Goal: Navigation & Orientation: Find specific page/section

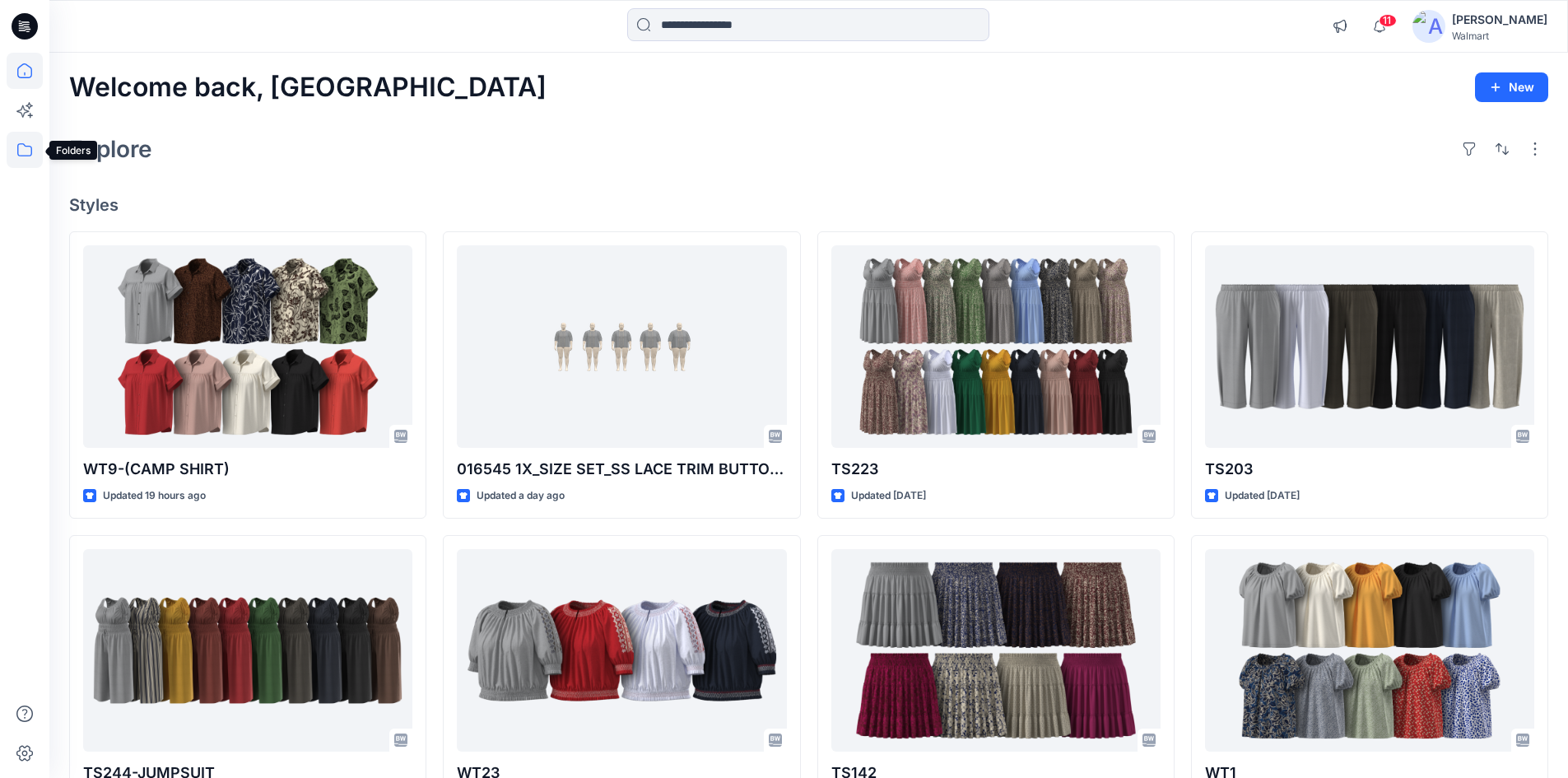
click at [25, 158] on icon at bounding box center [25, 150] width 36 height 36
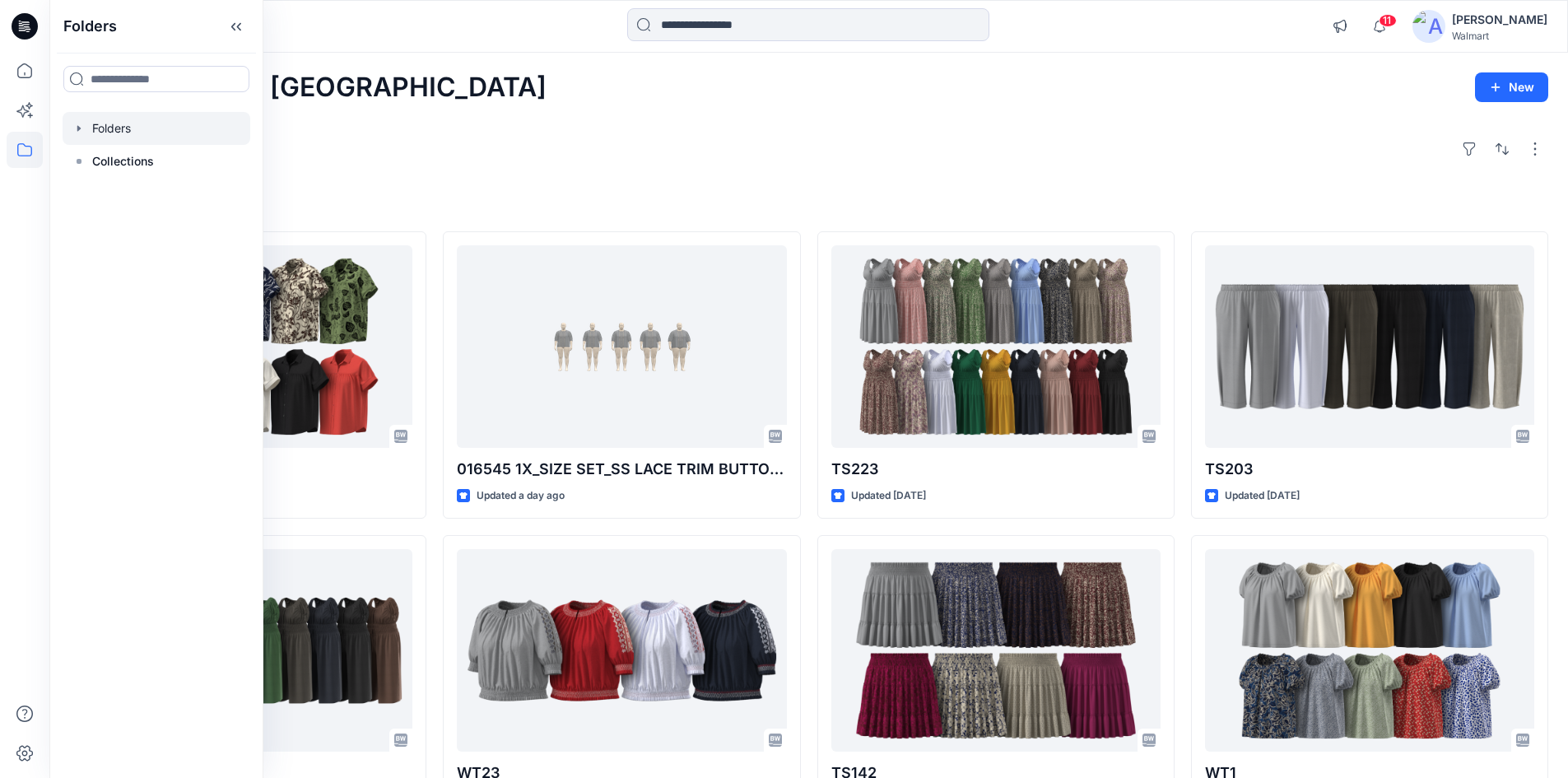
click at [119, 140] on div at bounding box center [157, 128] width 188 height 33
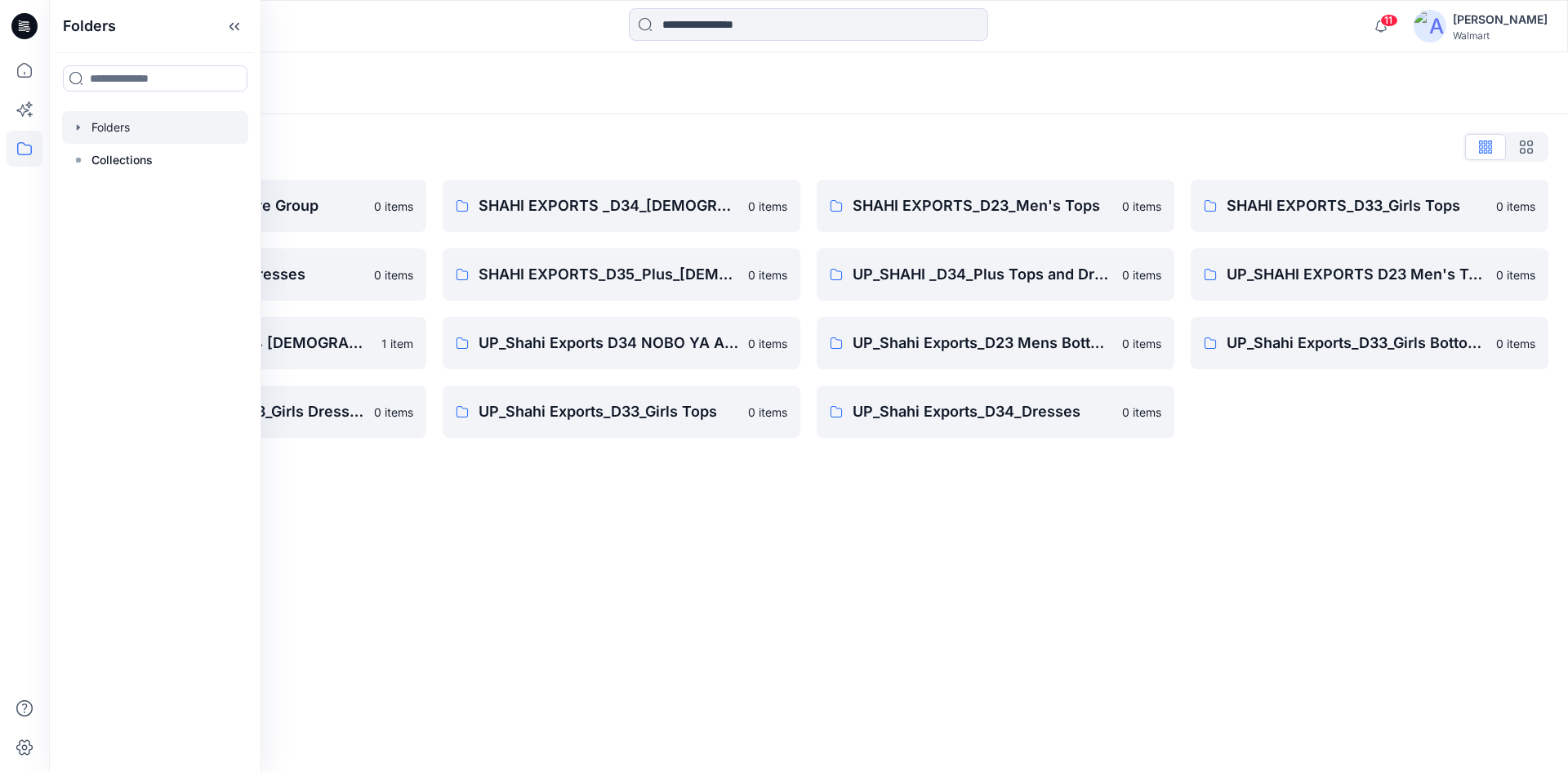
click at [548, 514] on div "Folders Folders List Shahi 3D Sample Share Group 0 items Shahi Exports_D34_Dres…" at bounding box center [808, 412] width 1519 height 720
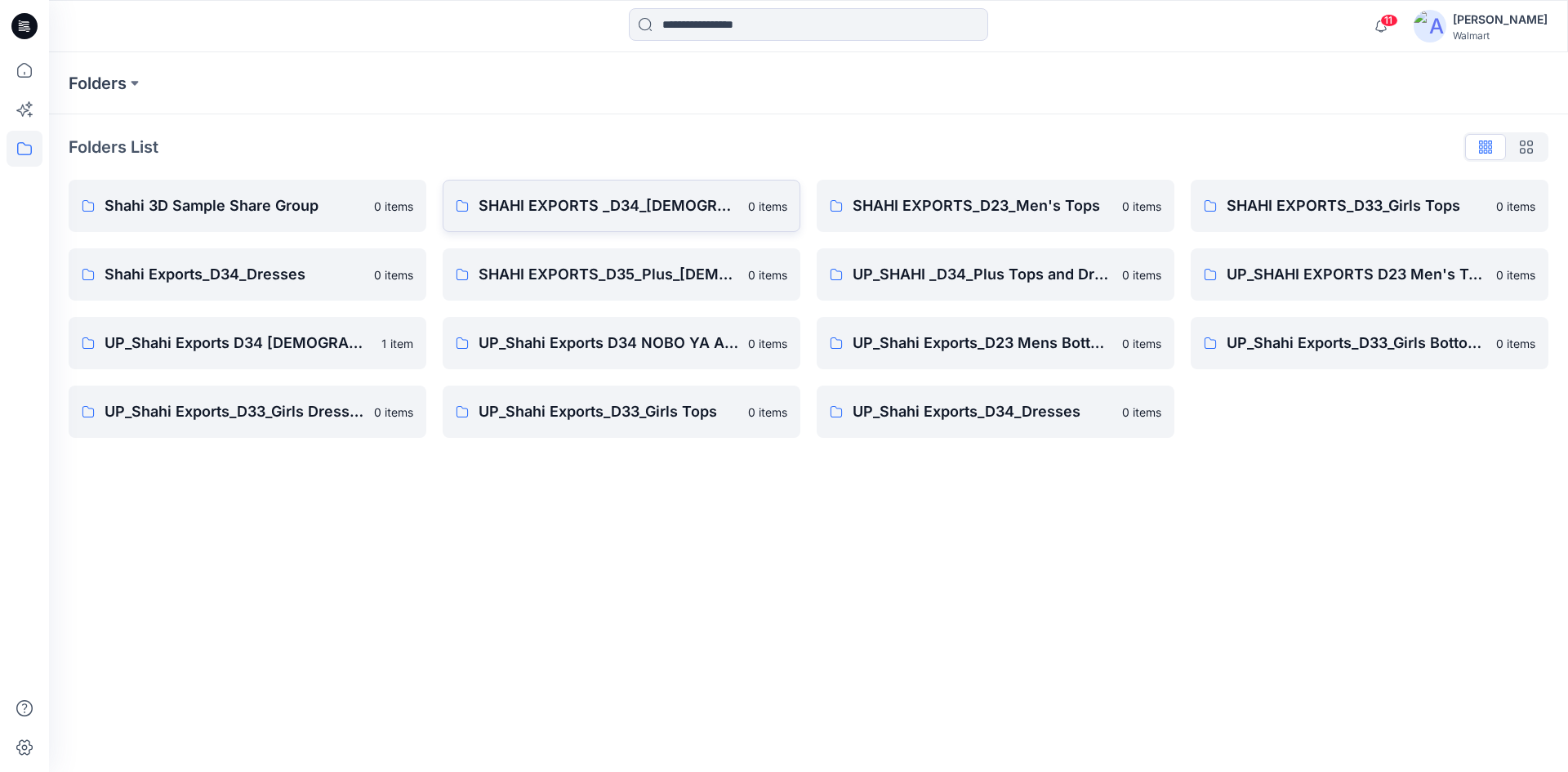
click at [665, 214] on p "SHAHI EXPORTS _D34_[DEMOGRAPHIC_DATA] Top" at bounding box center [609, 205] width 260 height 23
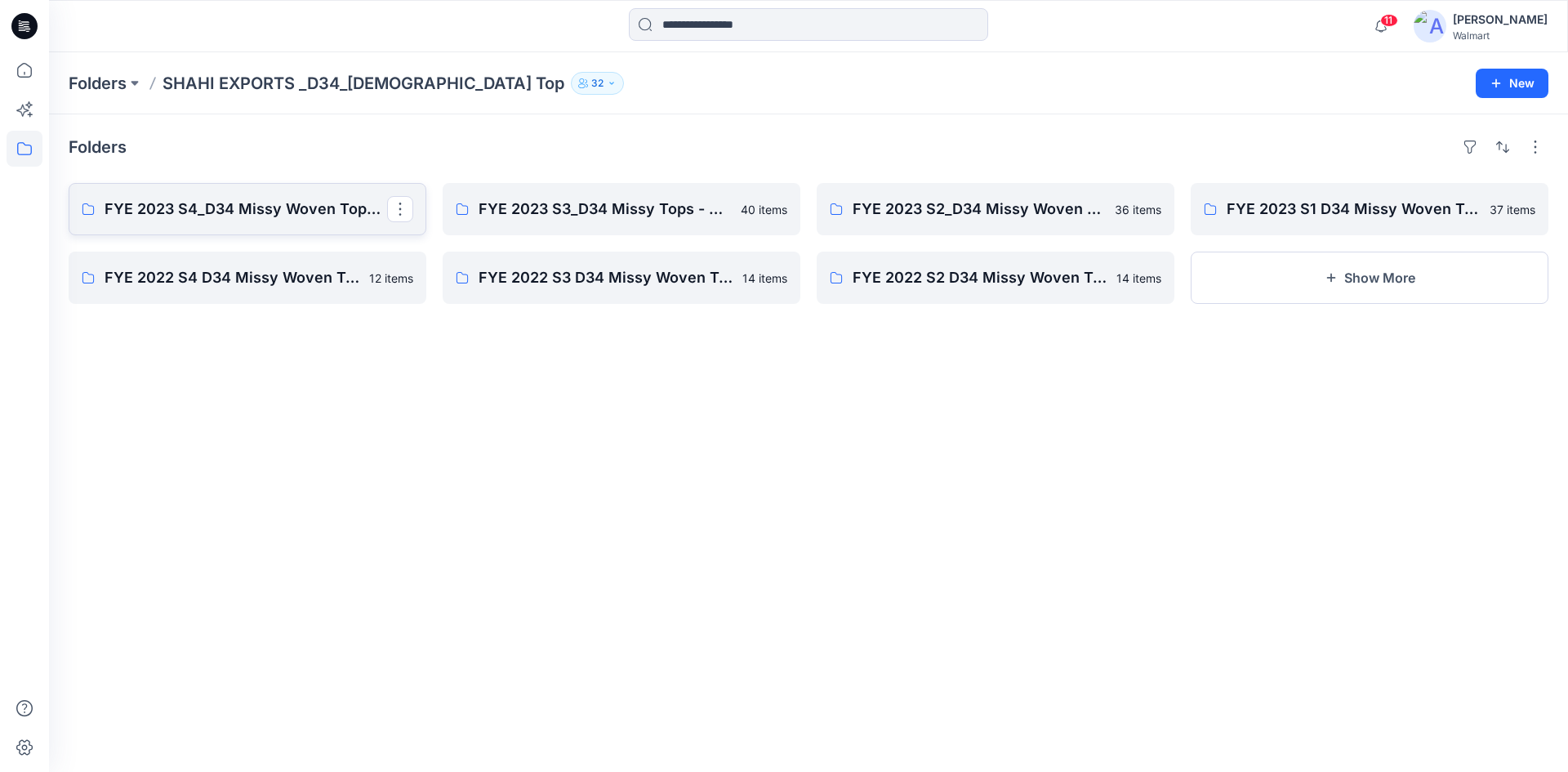
click at [220, 214] on p "FYE 2023 S4_D34 Missy Woven Tops - Shahi" at bounding box center [246, 209] width 283 height 23
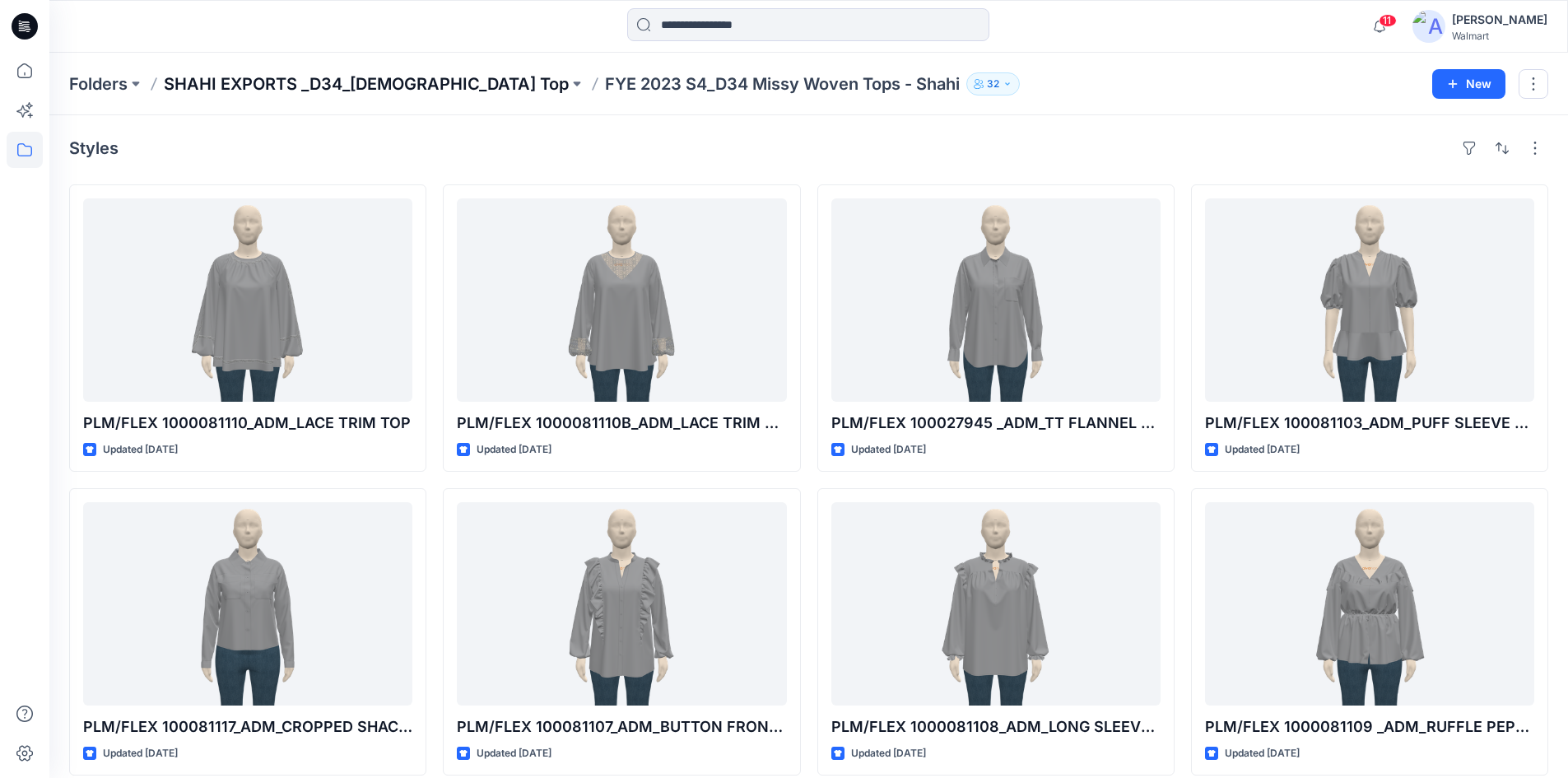
click at [394, 86] on p "SHAHI EXPORTS _D34_[DEMOGRAPHIC_DATA] Top" at bounding box center [366, 84] width 405 height 23
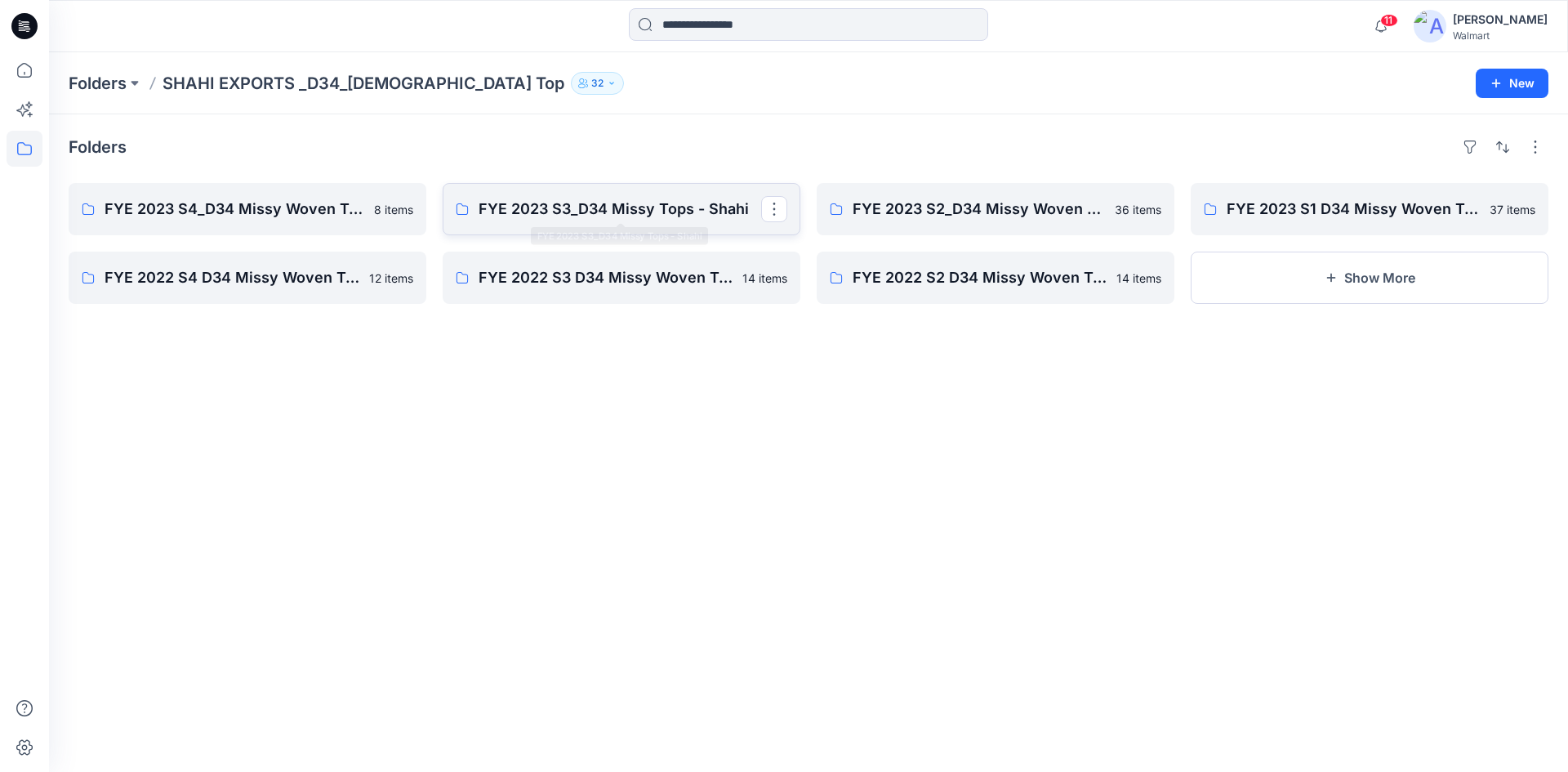
click at [556, 218] on p "FYE 2023 S3_D34 Missy Tops - Shahi" at bounding box center [620, 209] width 283 height 23
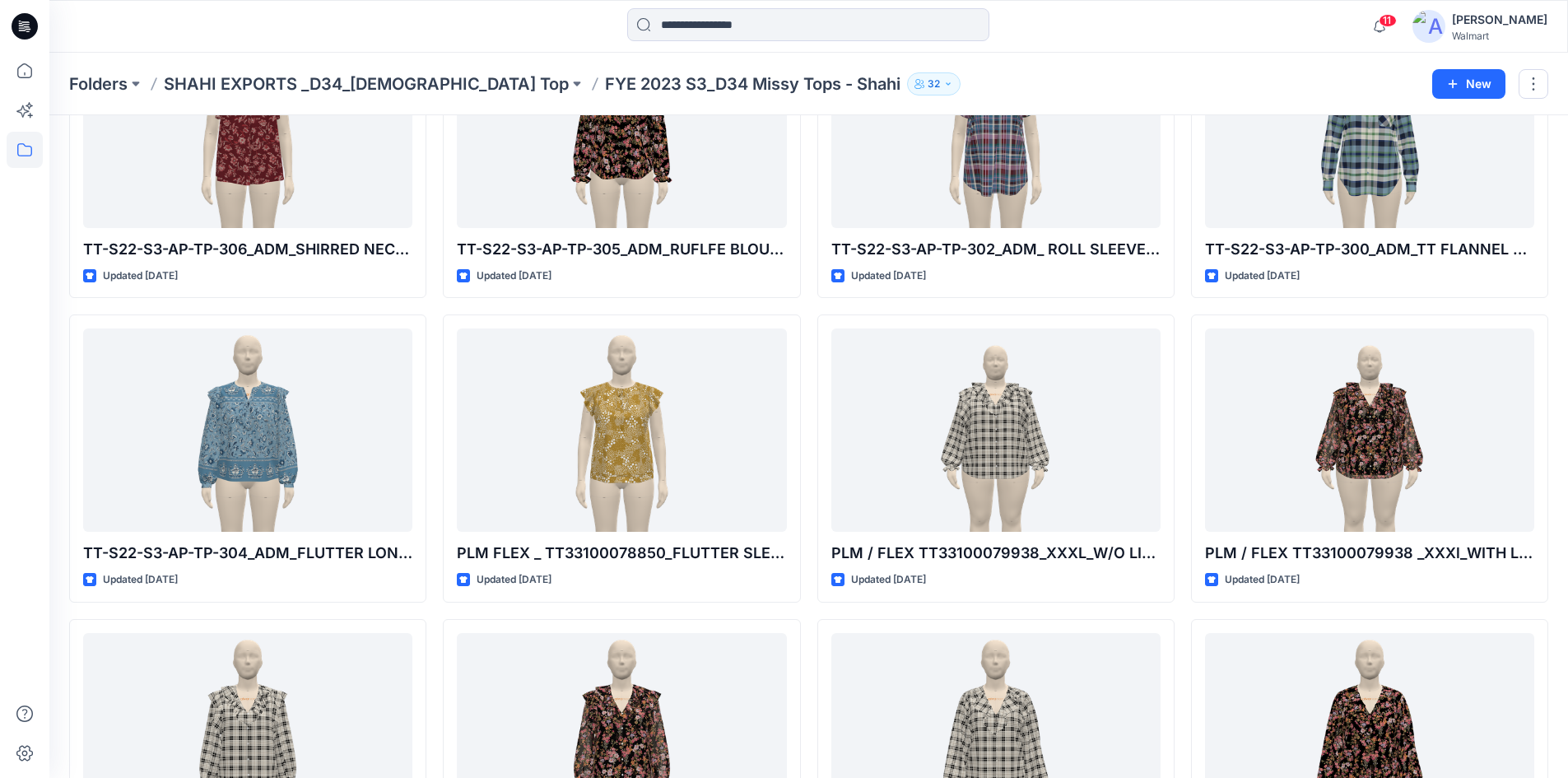
scroll to position [2449, 0]
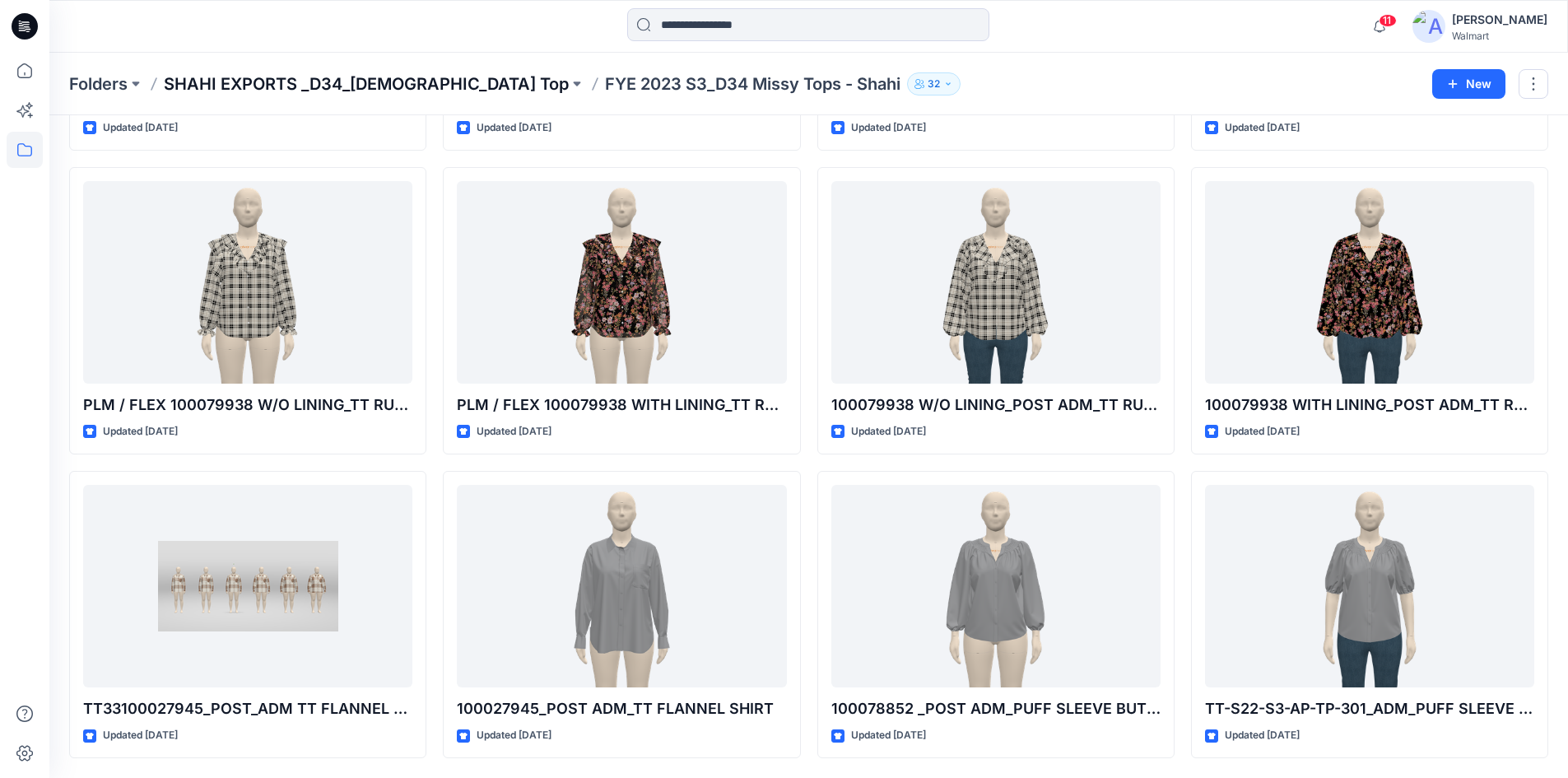
click at [321, 72] on p "SHAHI EXPORTS _D34_[DEMOGRAPHIC_DATA] Top" at bounding box center [366, 84] width 405 height 23
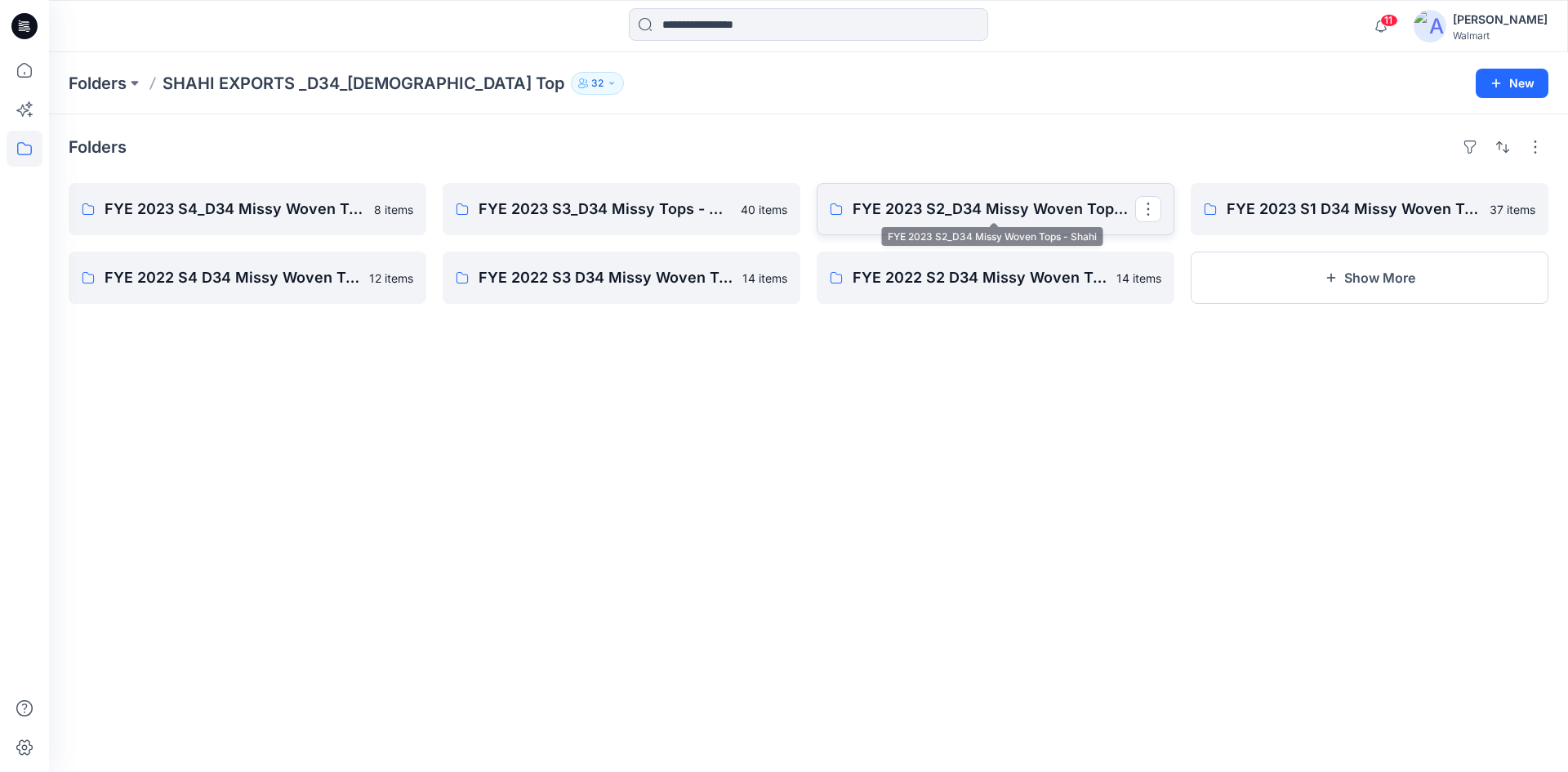
click at [935, 202] on p "FYE 2023 S2_D34 Missy Woven Tops - Shahi" at bounding box center [994, 209] width 283 height 23
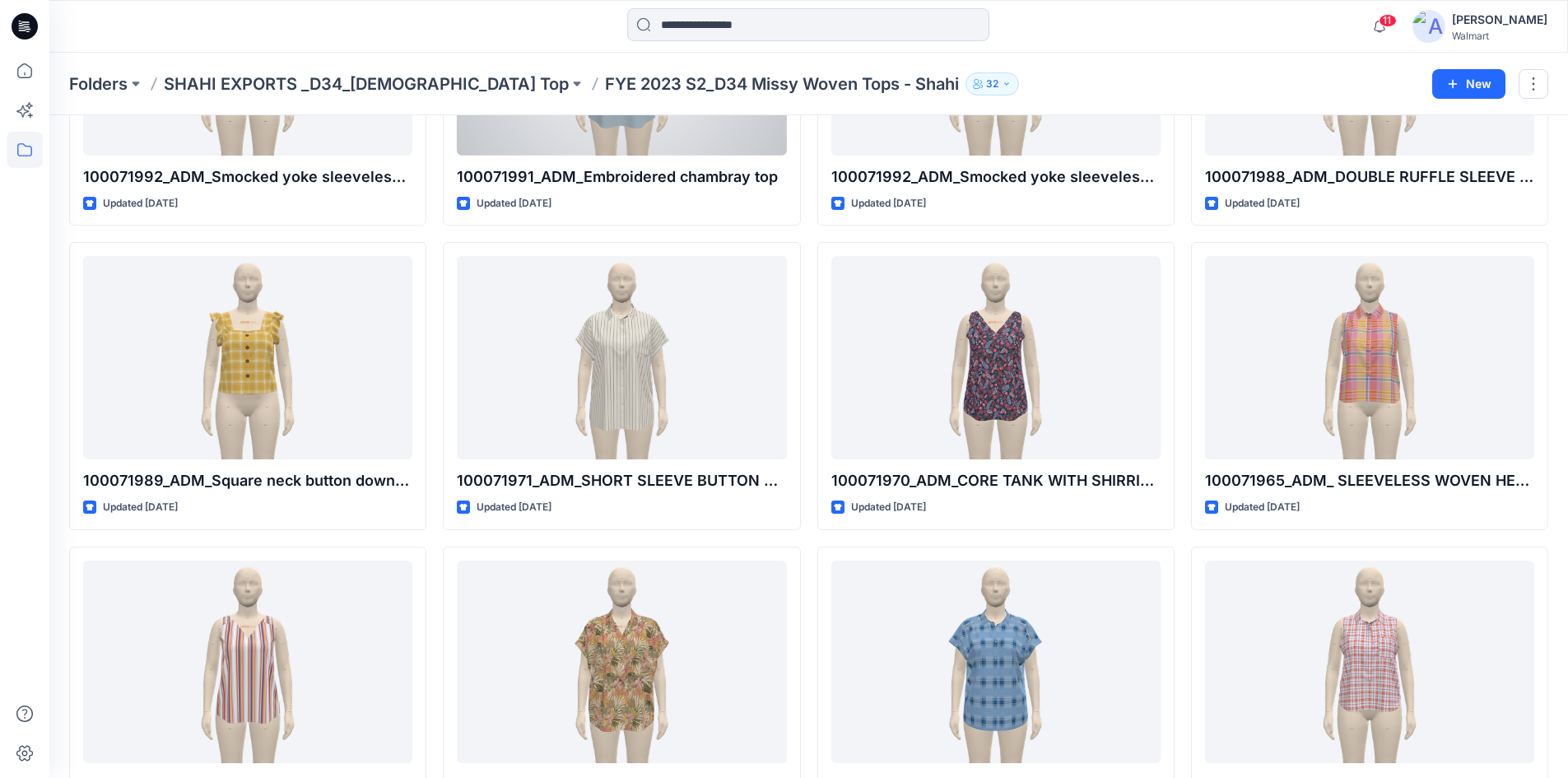
scroll to position [2146, 0]
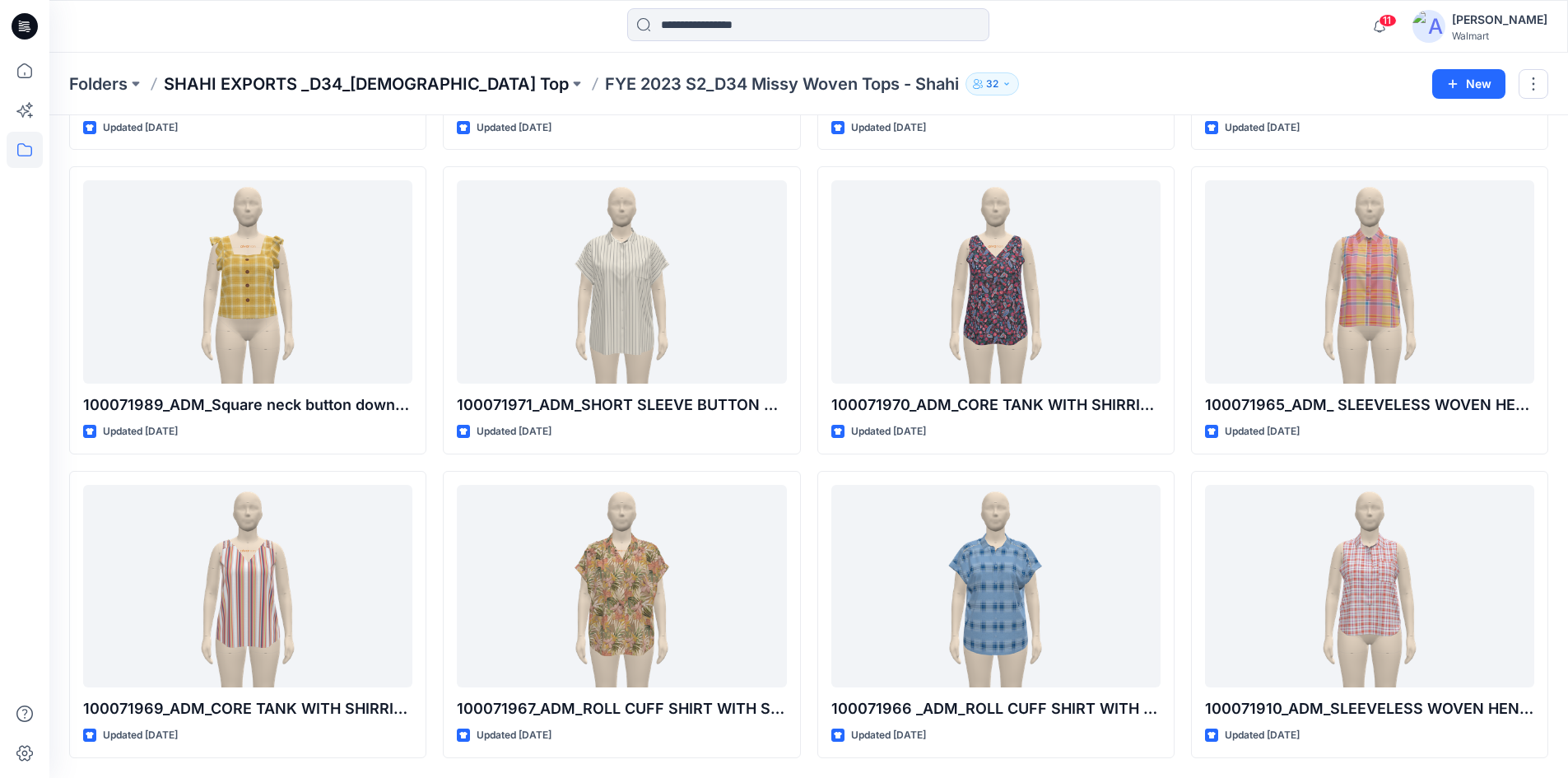
click at [373, 84] on p "SHAHI EXPORTS _D34_[DEMOGRAPHIC_DATA] Top" at bounding box center [366, 84] width 405 height 23
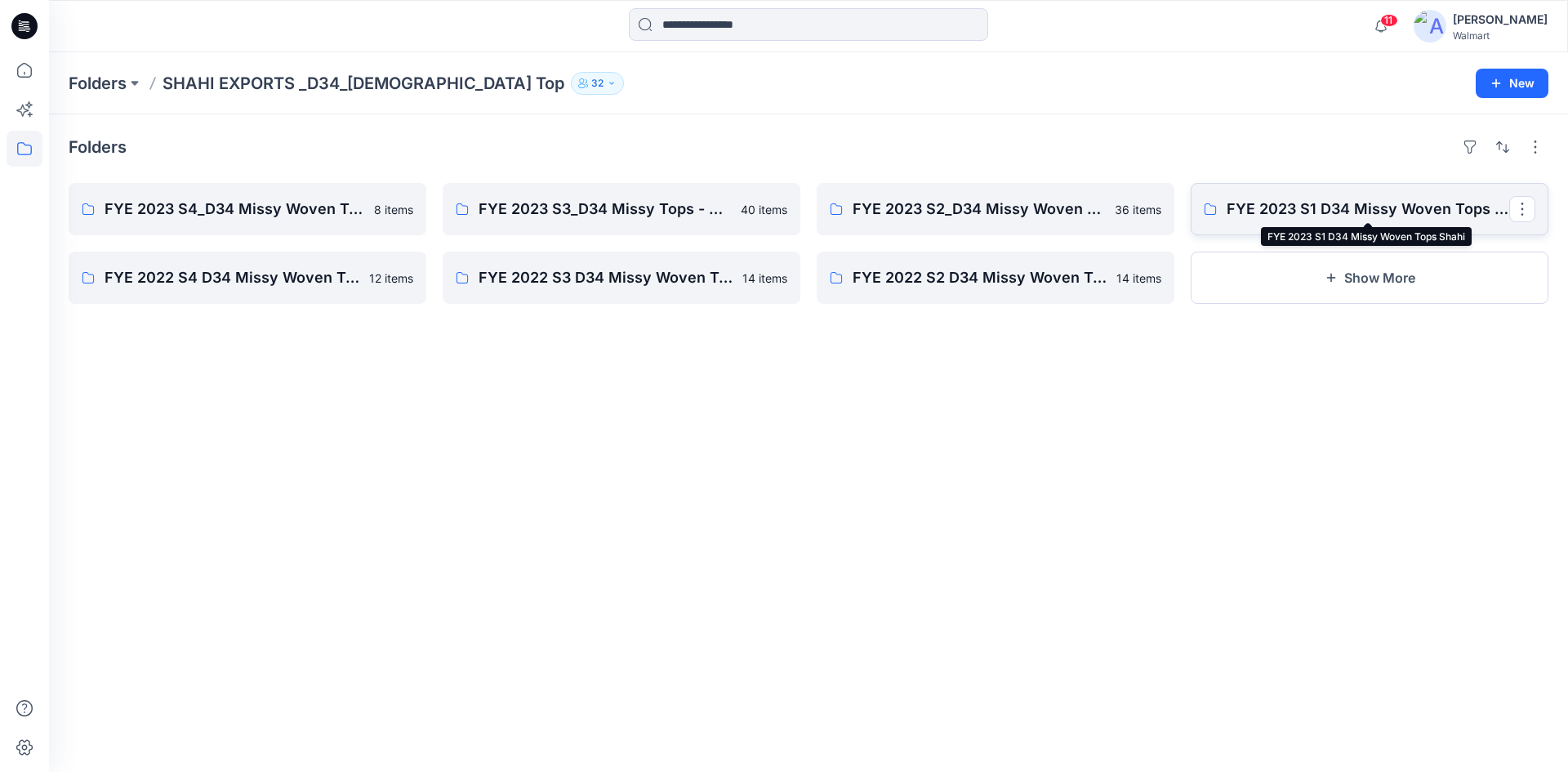
click at [1258, 213] on p "FYE 2023 S1 D34 Missy Woven Tops Shahi" at bounding box center [1368, 209] width 283 height 23
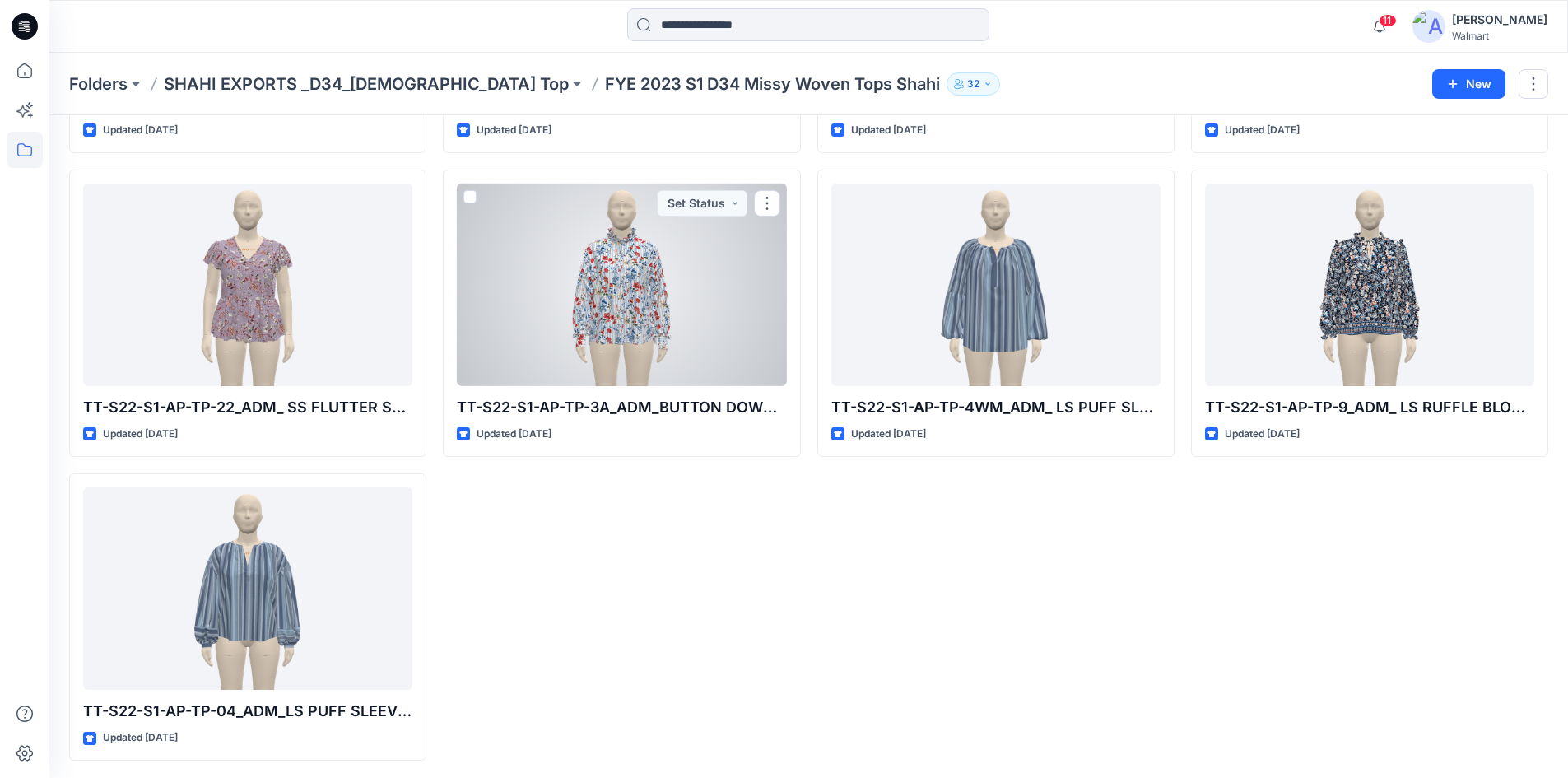
scroll to position [2449, 0]
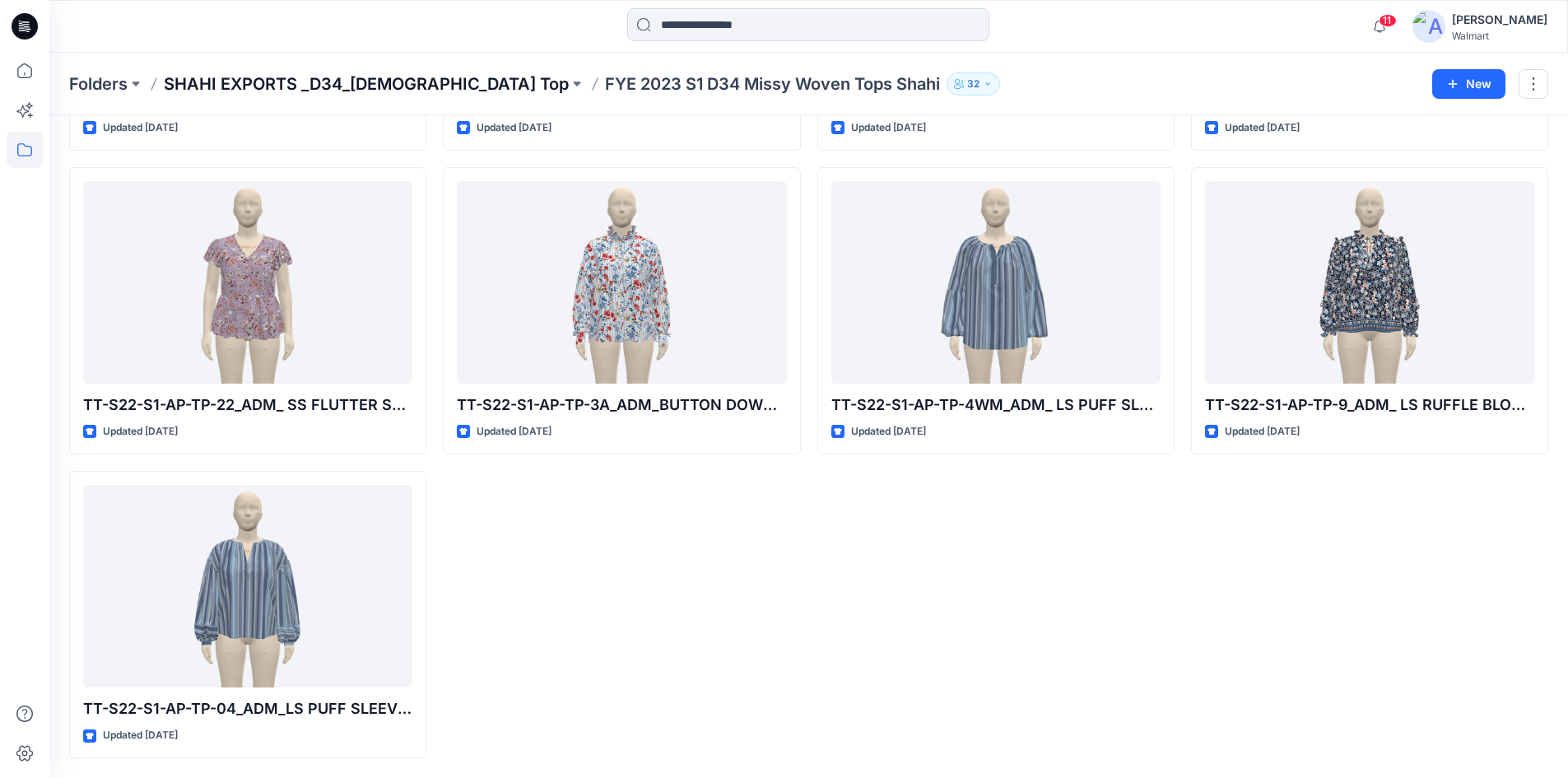
click at [359, 85] on p "SHAHI EXPORTS _D34_[DEMOGRAPHIC_DATA] Top" at bounding box center [366, 84] width 405 height 23
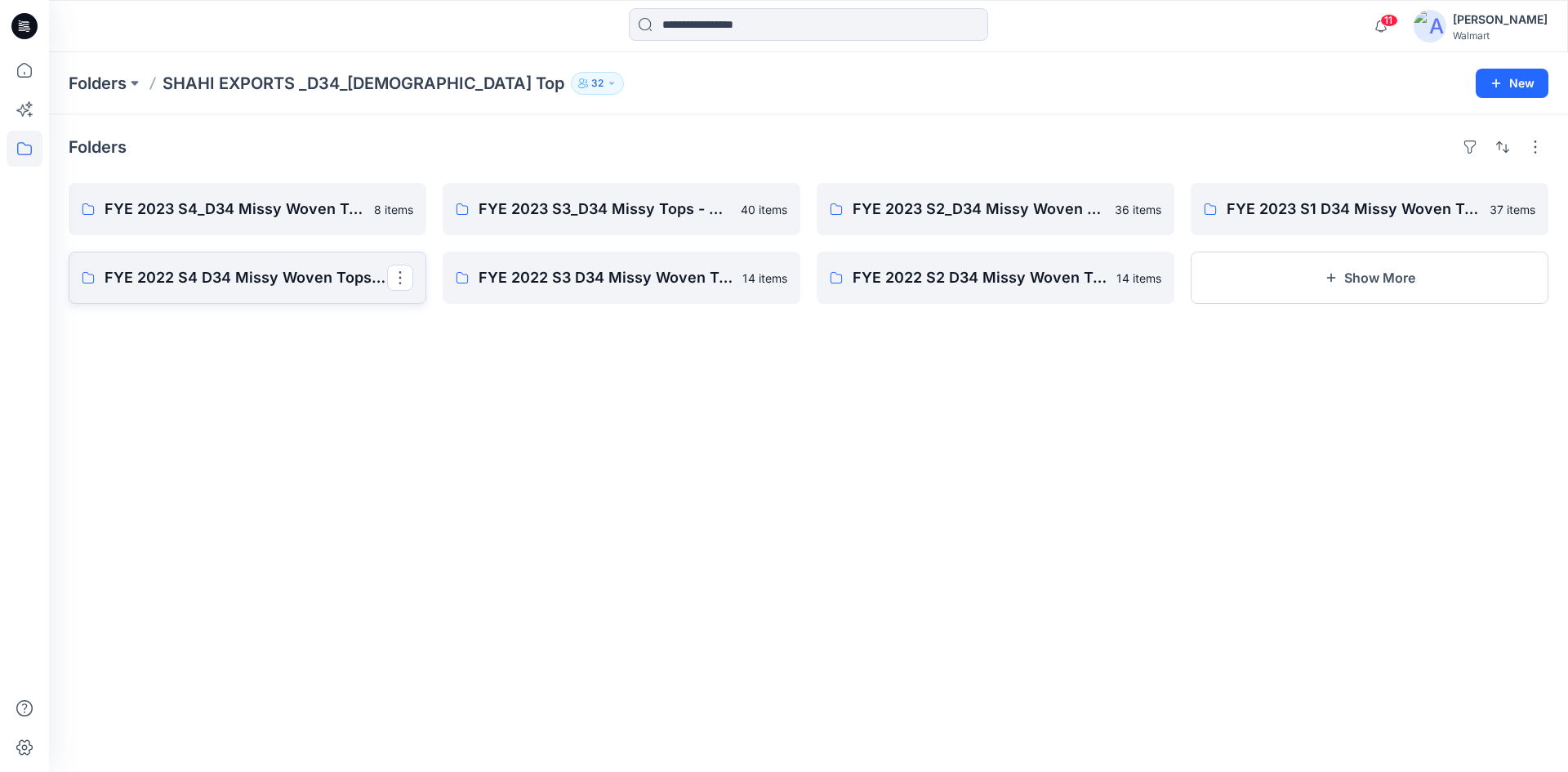
click at [207, 285] on p "FYE 2022 S4 D34 Missy Woven Tops_Shahi" at bounding box center [246, 278] width 283 height 23
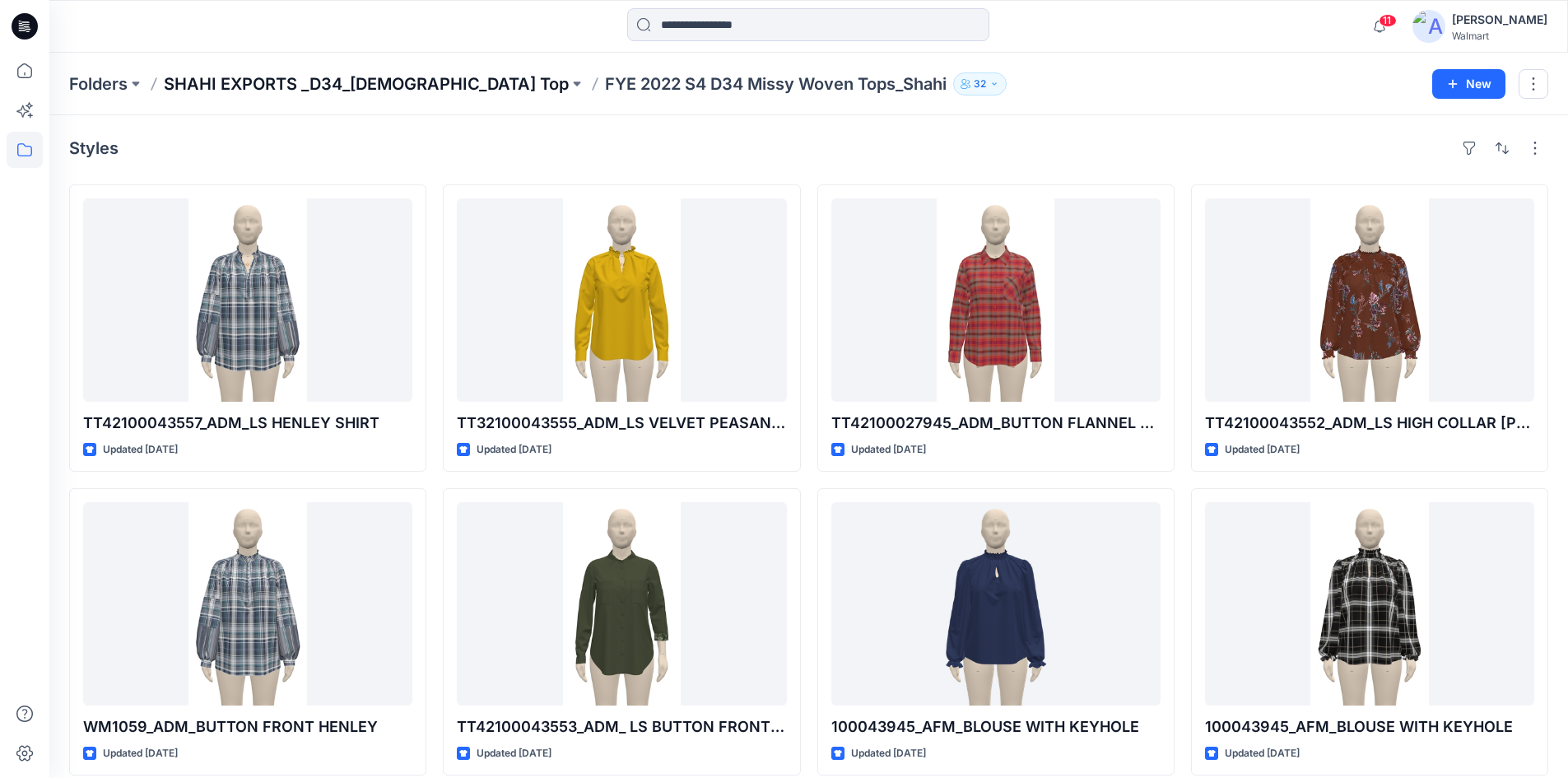
click at [316, 87] on p "SHAHI EXPORTS _D34_[DEMOGRAPHIC_DATA] Top" at bounding box center [366, 84] width 405 height 23
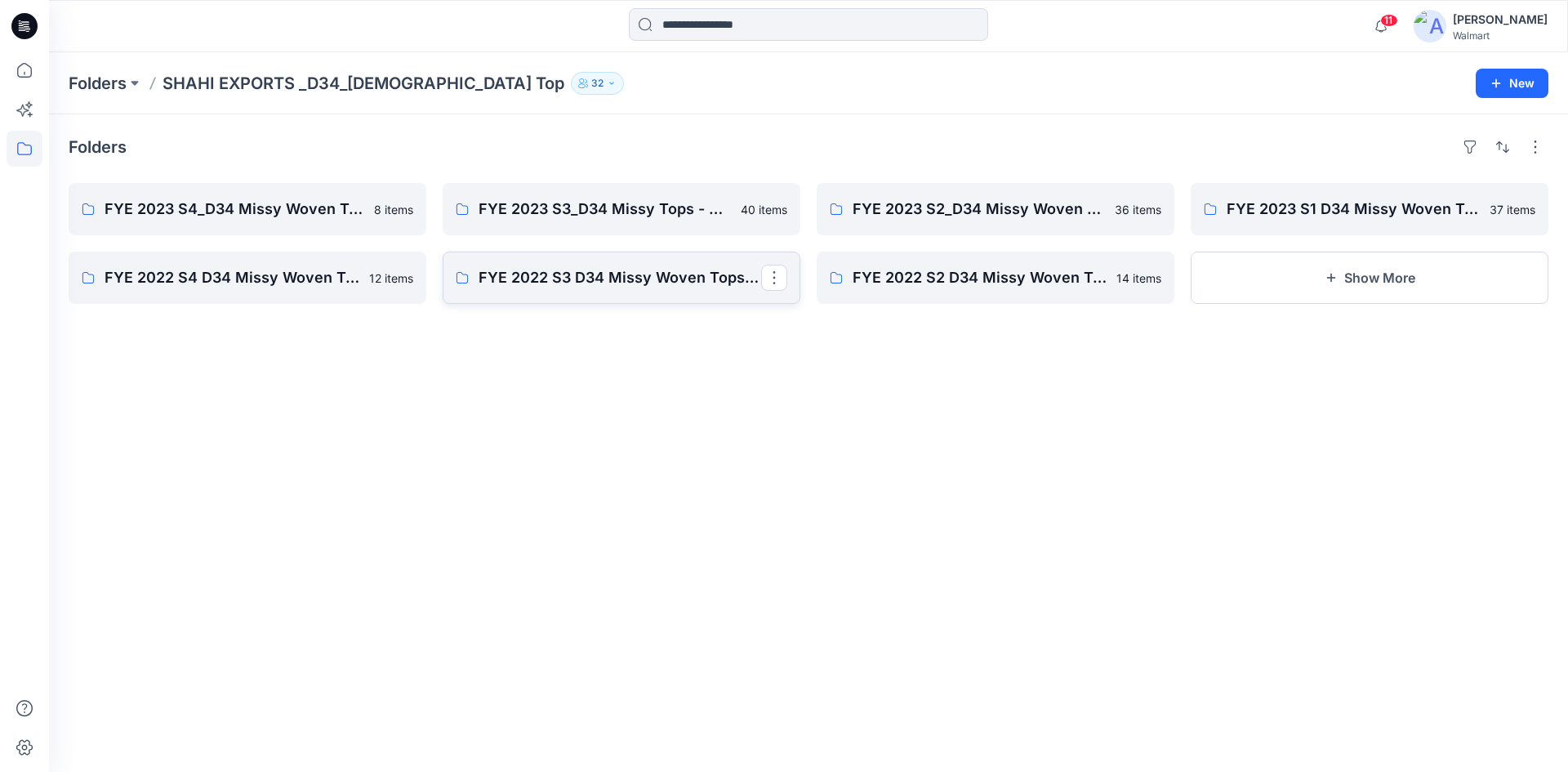
click at [604, 280] on p "FYE 2022 S3 D34 Missy Woven Tops_Shahi" at bounding box center [620, 278] width 283 height 23
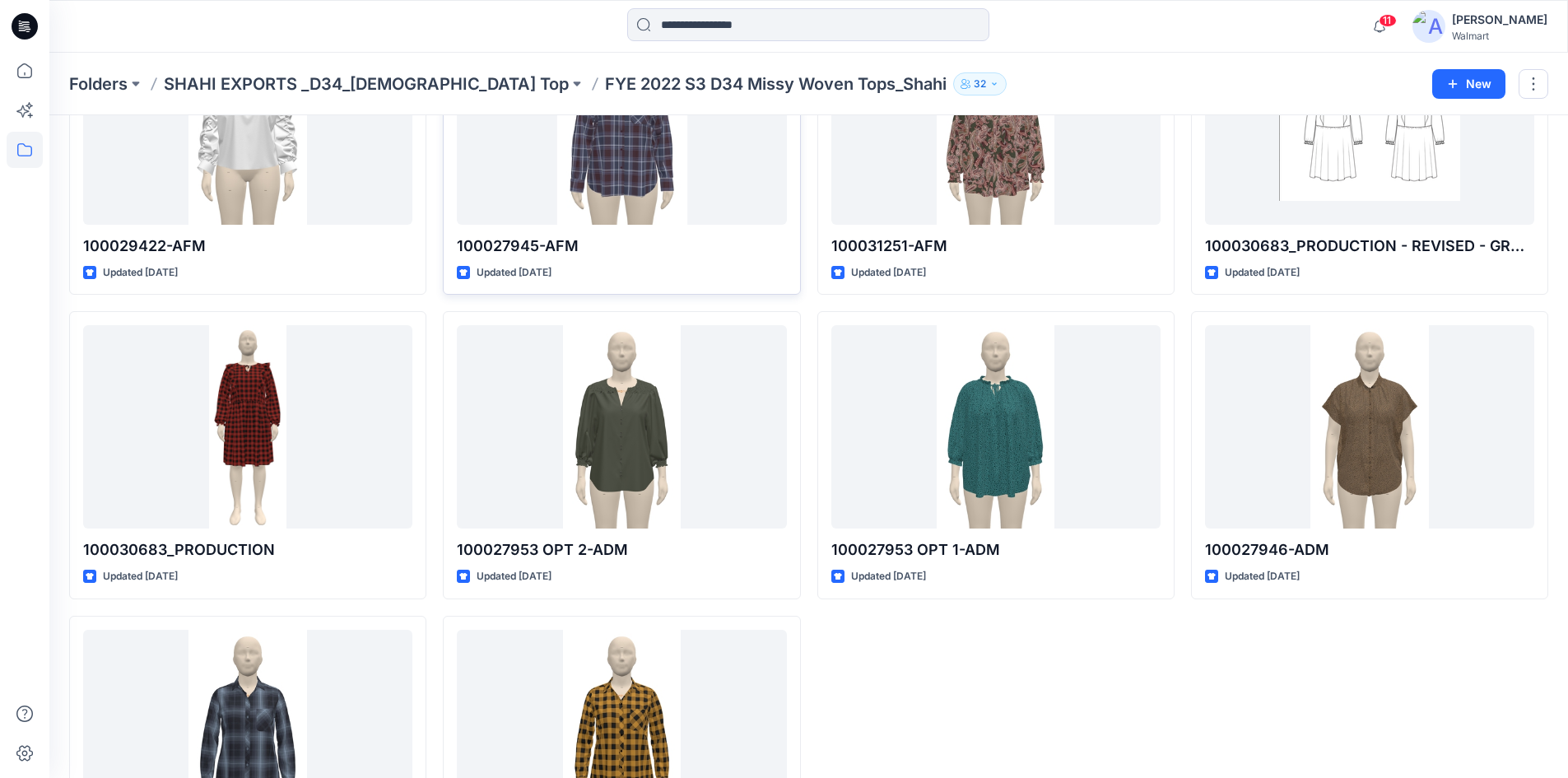
scroll to position [626, 0]
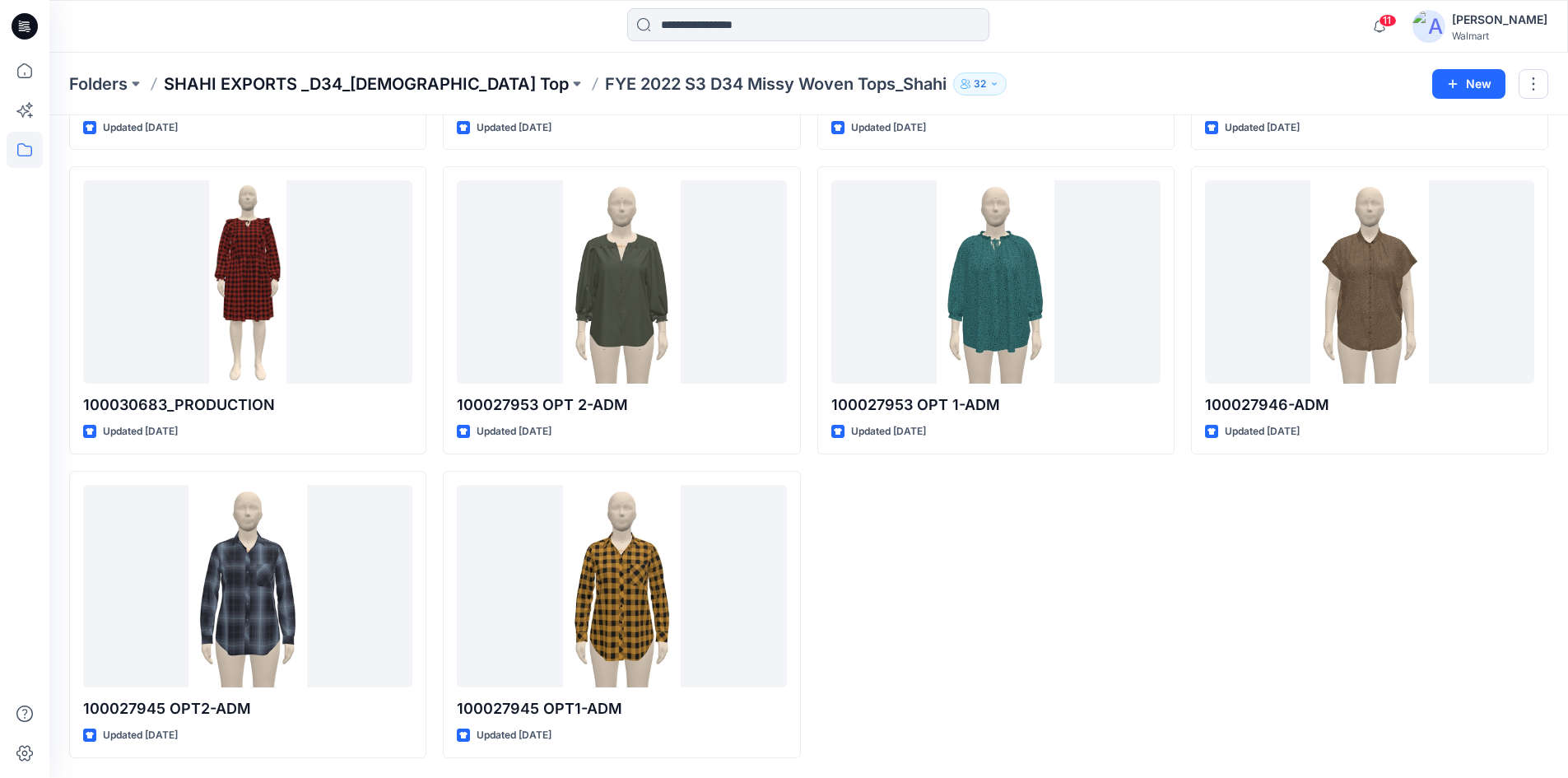
click at [345, 81] on p "SHAHI EXPORTS _D34_[DEMOGRAPHIC_DATA] Top" at bounding box center [366, 84] width 405 height 23
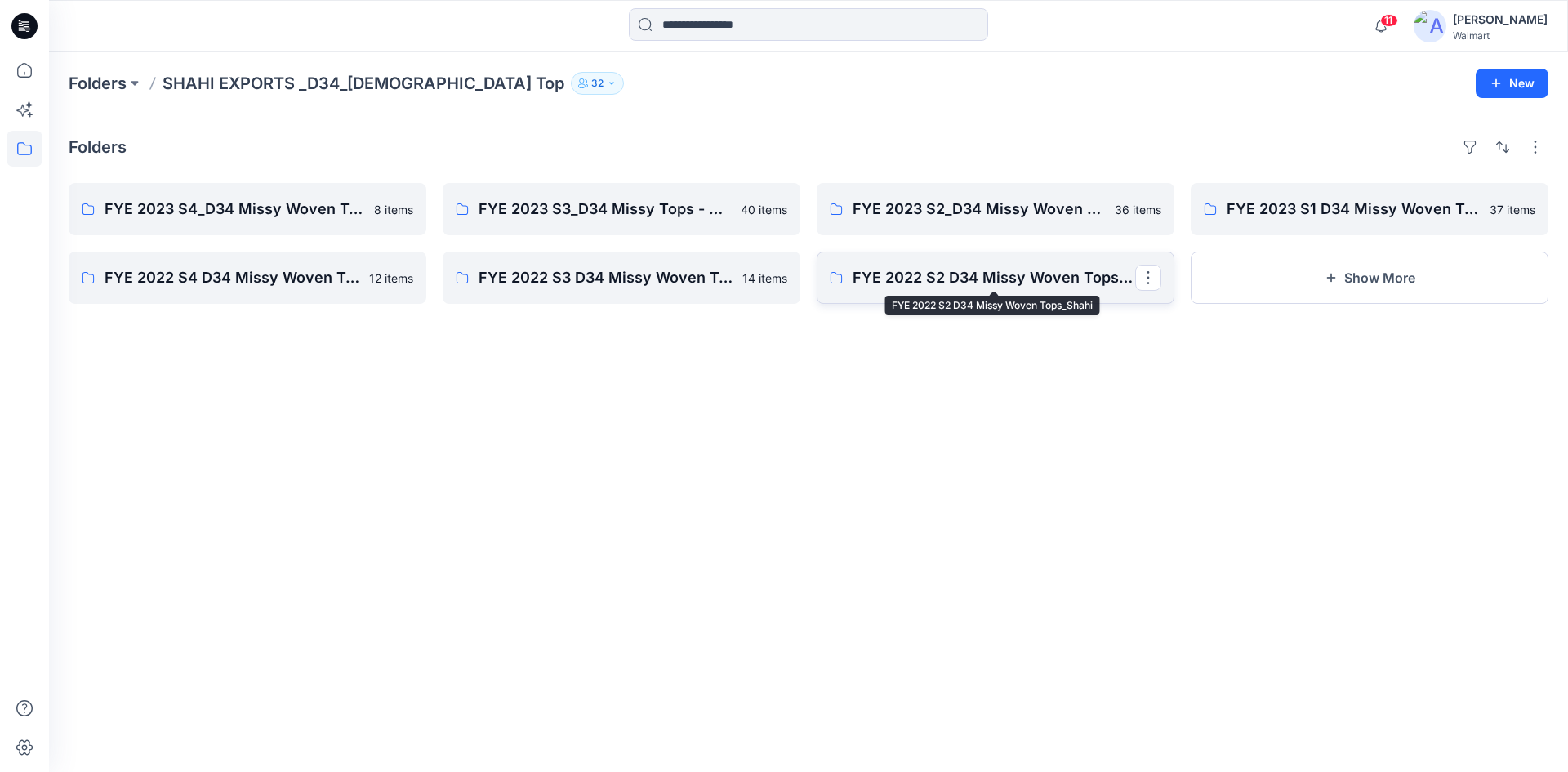
click at [955, 285] on p "FYE 2022 S2 D34 Missy Woven Tops_Shahi" at bounding box center [994, 278] width 283 height 23
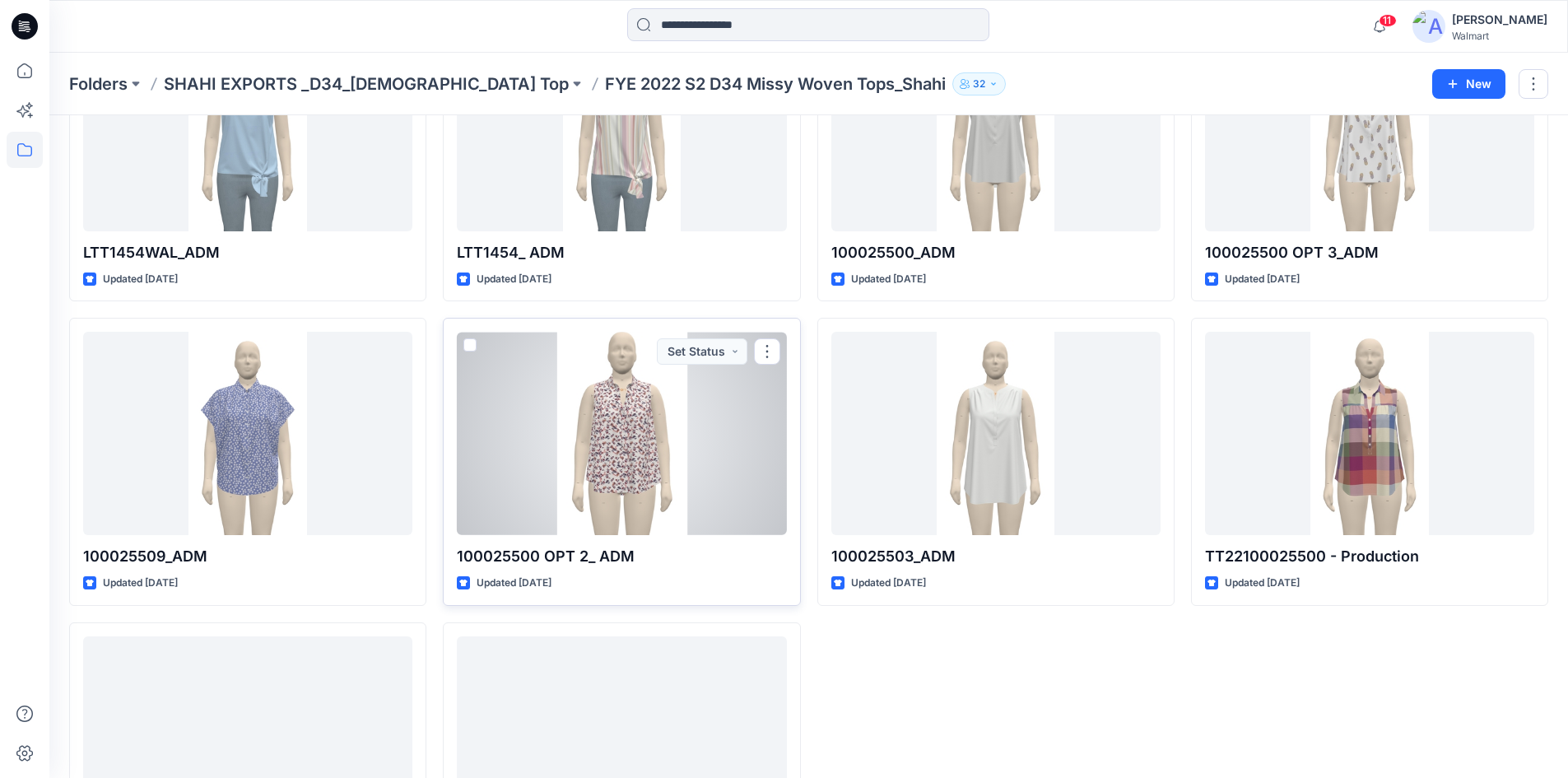
scroll to position [626, 0]
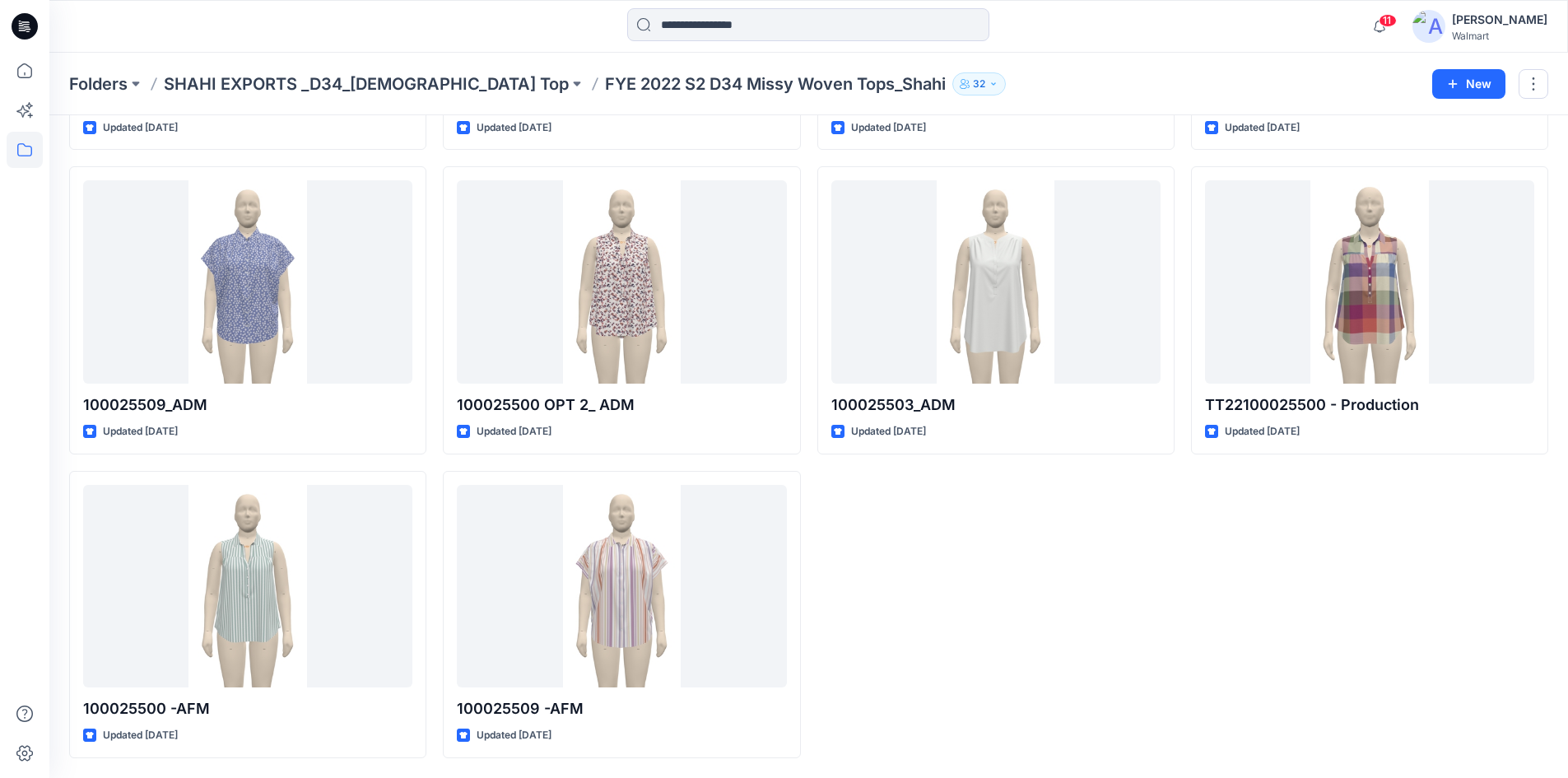
click at [248, 71] on div "Folders SHAHI EXPORTS _D34_[DEMOGRAPHIC_DATA] Top FYE 2022 S2 D34 Missy Woven T…" at bounding box center [808, 84] width 1519 height 63
click at [126, 86] on p "Folders" at bounding box center [99, 84] width 59 height 23
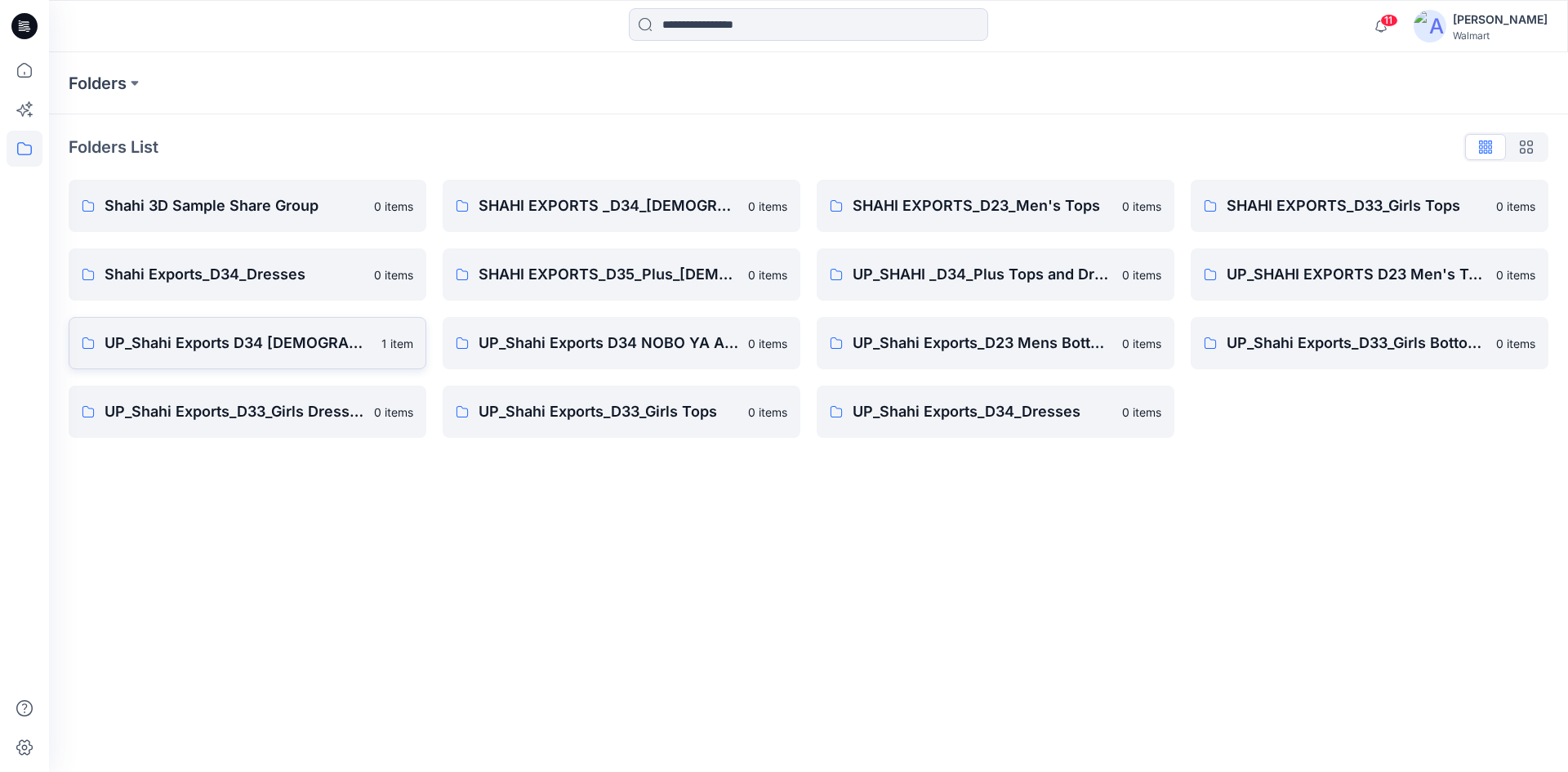
click at [206, 355] on link "UP_Shahi Exports D34 [DEMOGRAPHIC_DATA] Tops 1 item" at bounding box center [248, 342] width 358 height 52
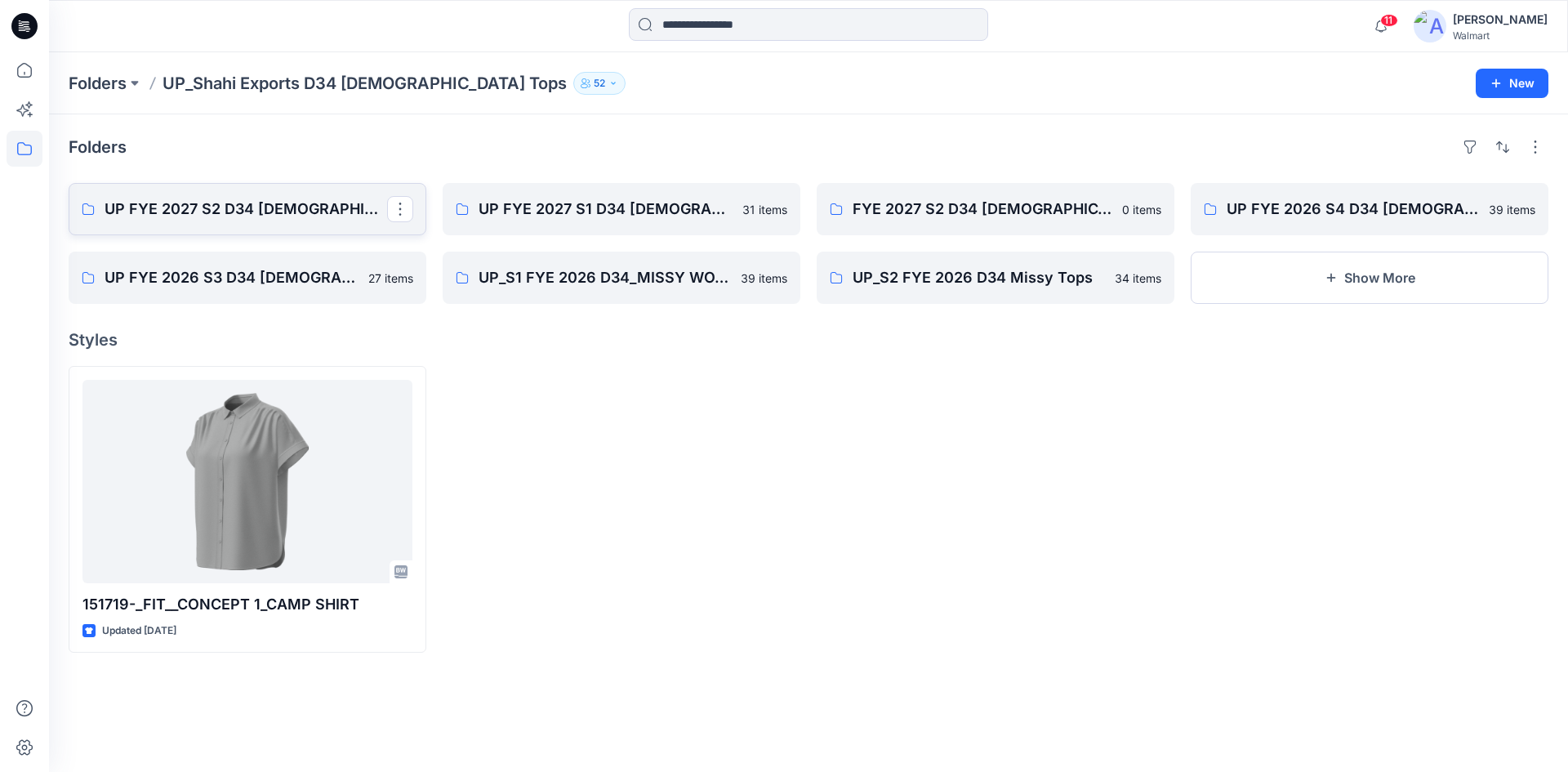
click at [269, 207] on p "UP FYE 2027 S2 D34 [DEMOGRAPHIC_DATA] Woven Tops" at bounding box center [246, 209] width 283 height 23
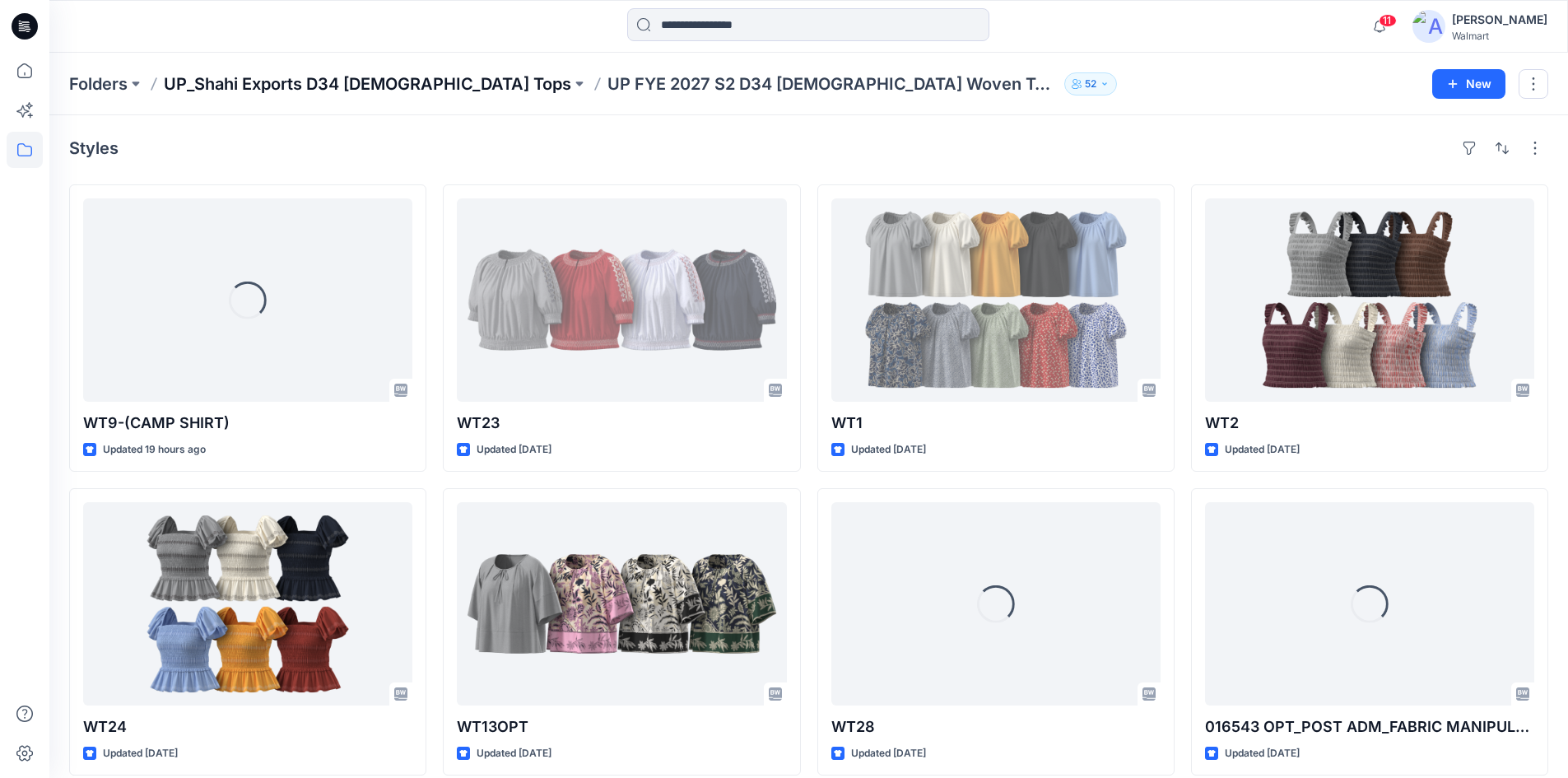
click at [266, 85] on p "UP_Shahi Exports D34 [DEMOGRAPHIC_DATA] Tops" at bounding box center [367, 84] width 407 height 23
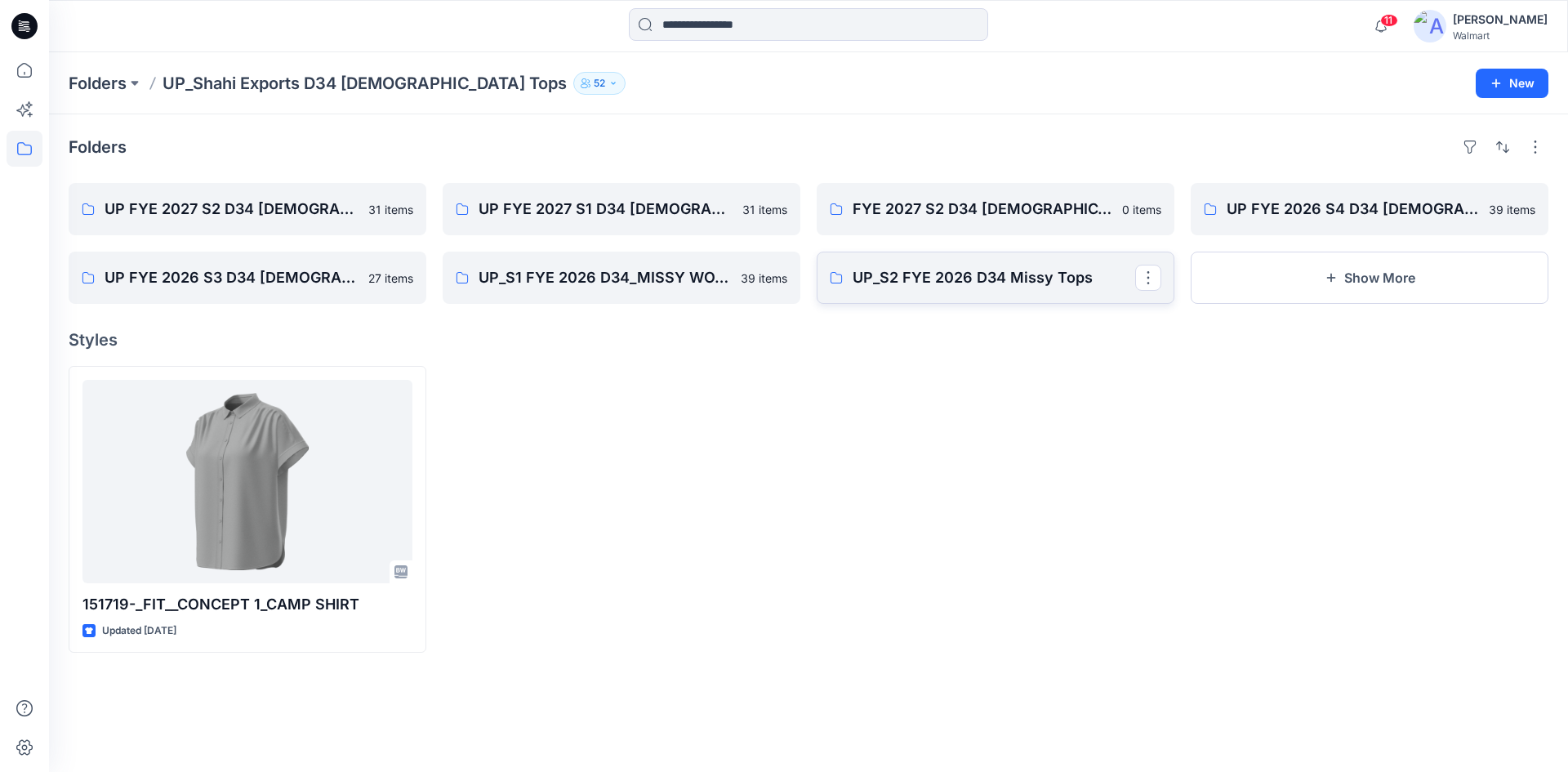
click at [1005, 286] on p "UP_S2 FYE 2026 D34 Missy Tops" at bounding box center [994, 278] width 283 height 23
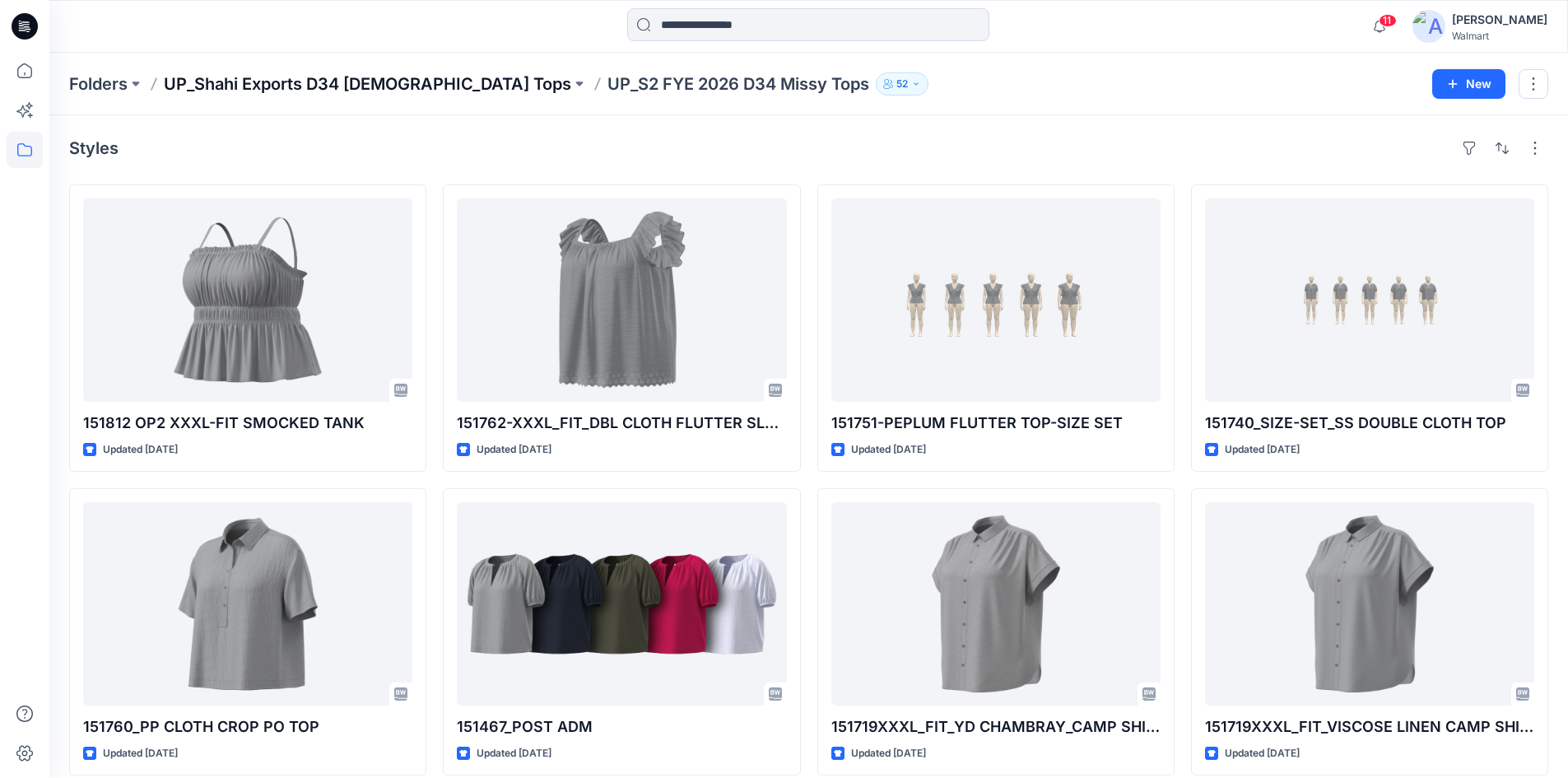
click at [343, 78] on p "UP_Shahi Exports D34 [DEMOGRAPHIC_DATA] Tops" at bounding box center [367, 84] width 407 height 23
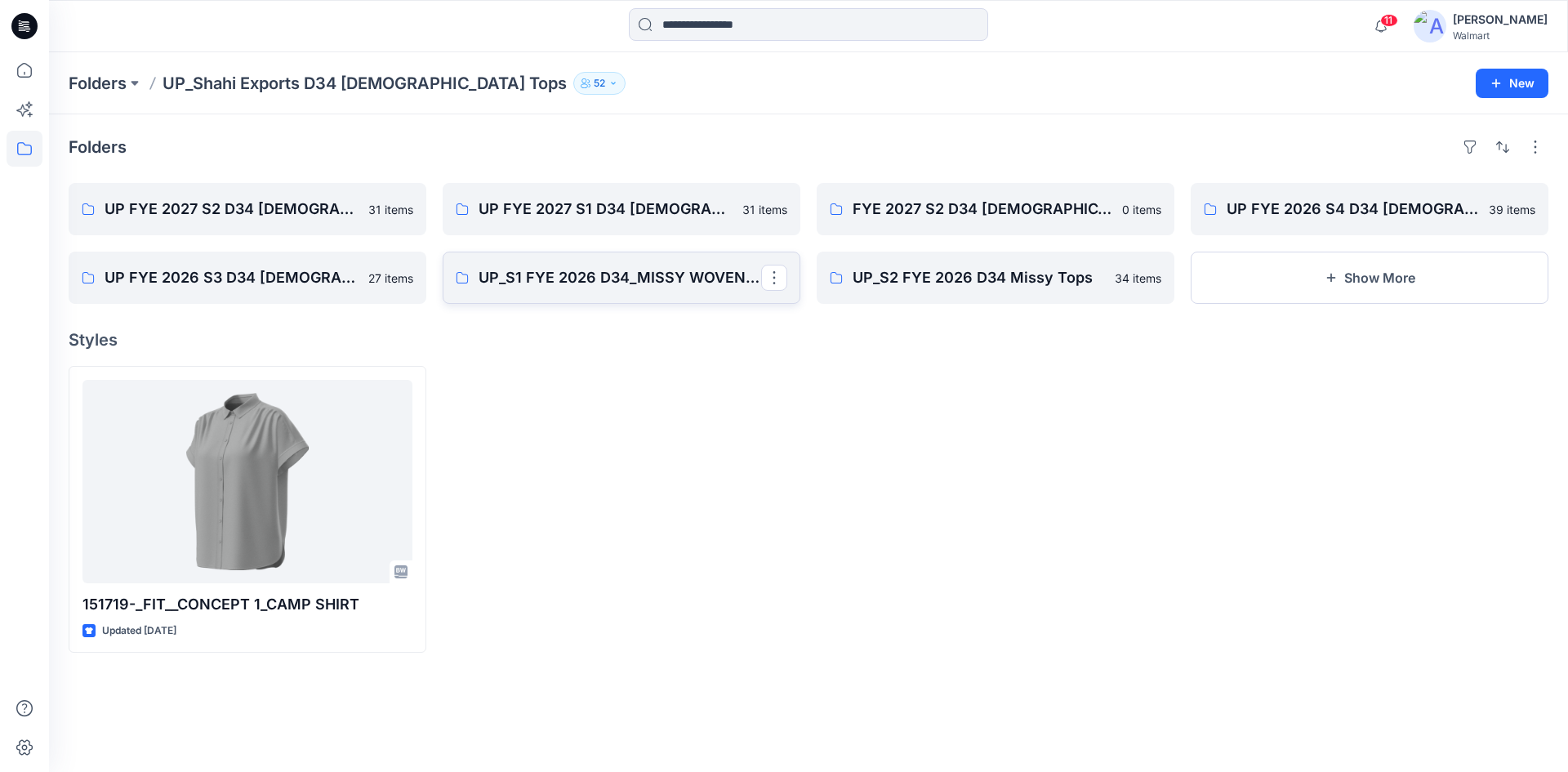
click at [667, 297] on link "UP_S1 FYE 2026 D34_MISSY WOVEN TOPS_SHAHI" at bounding box center [622, 277] width 358 height 52
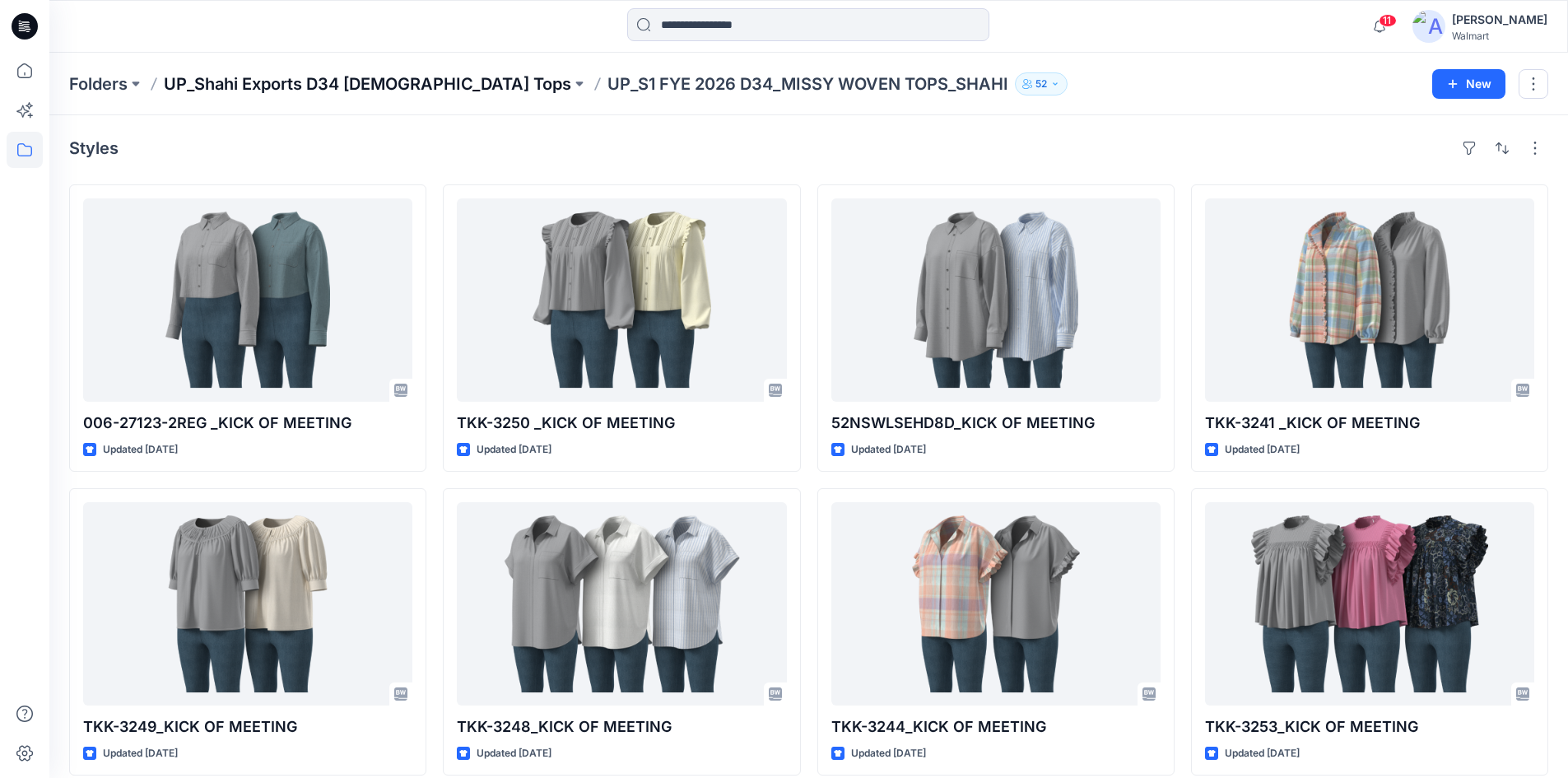
click at [375, 88] on p "UP_Shahi Exports D34 [DEMOGRAPHIC_DATA] Tops" at bounding box center [367, 84] width 407 height 23
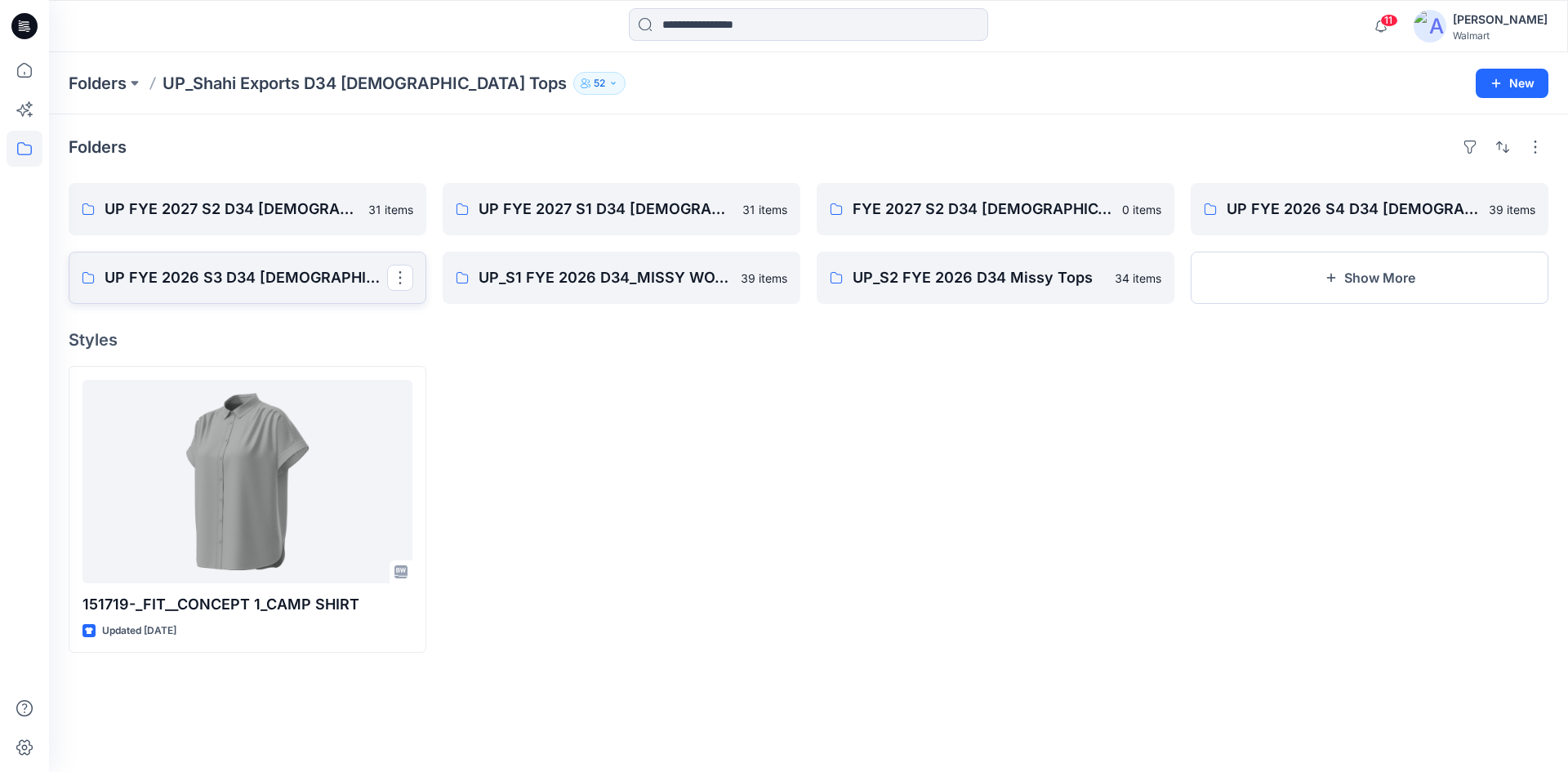
click at [274, 273] on p "UP FYE 2026 S3 D34 [DEMOGRAPHIC_DATA] Woven Tops Shahi" at bounding box center [246, 278] width 283 height 23
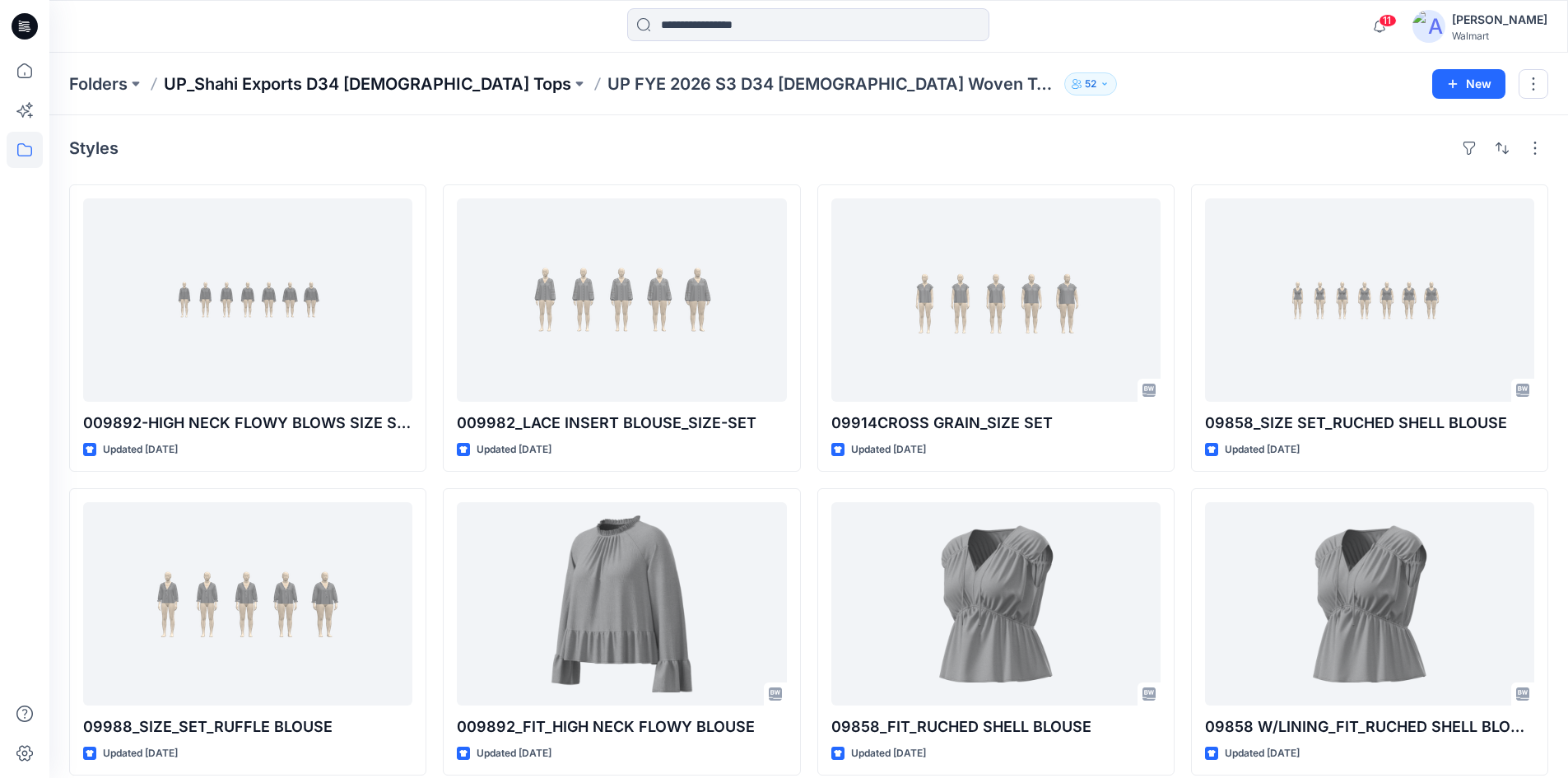
click at [323, 84] on p "UP_Shahi Exports D34 [DEMOGRAPHIC_DATA] Tops" at bounding box center [367, 84] width 407 height 23
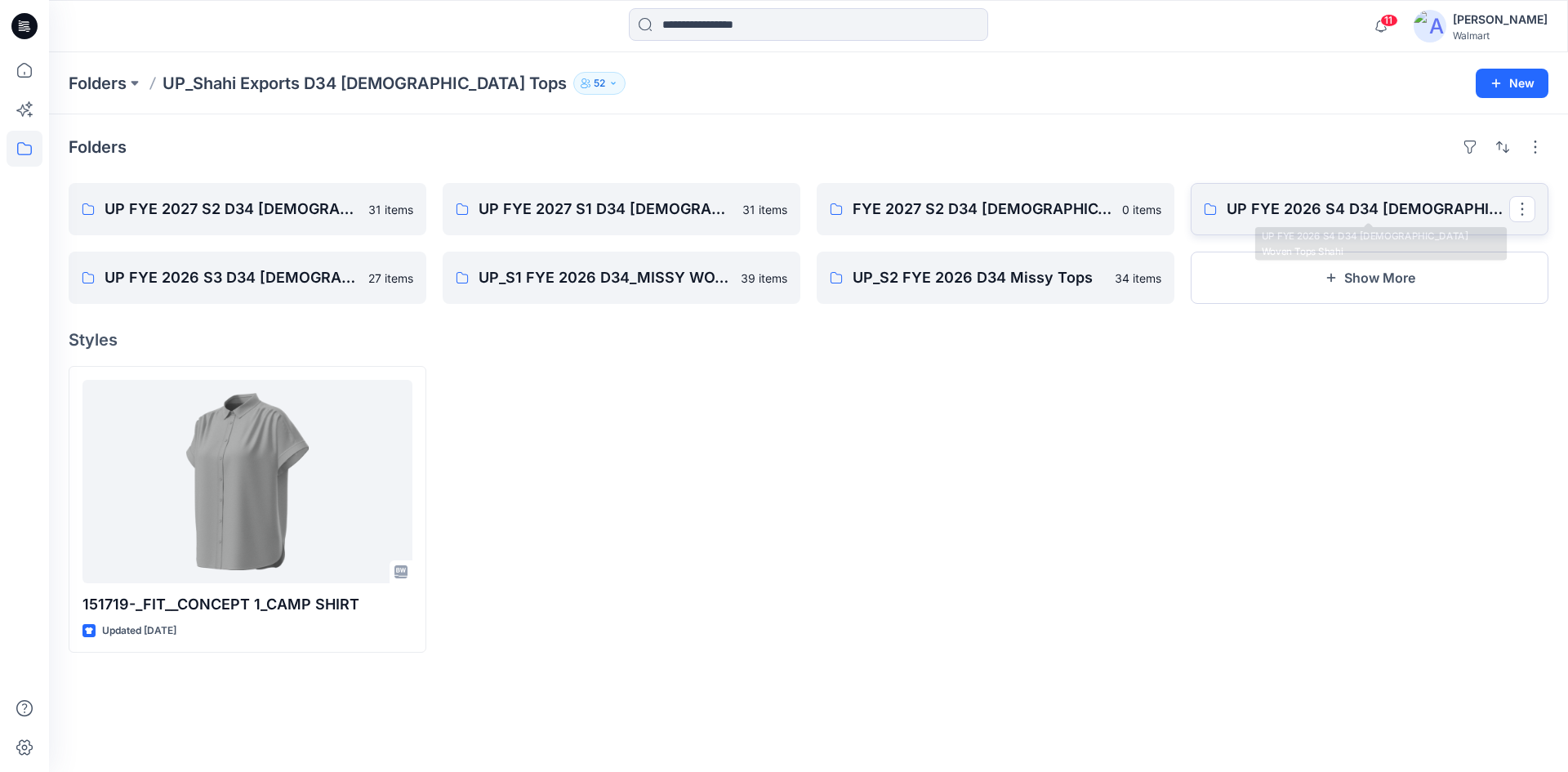
click at [1288, 205] on p "UP FYE 2026 S4 D34 [DEMOGRAPHIC_DATA] Woven Tops Shahi" at bounding box center [1368, 209] width 283 height 23
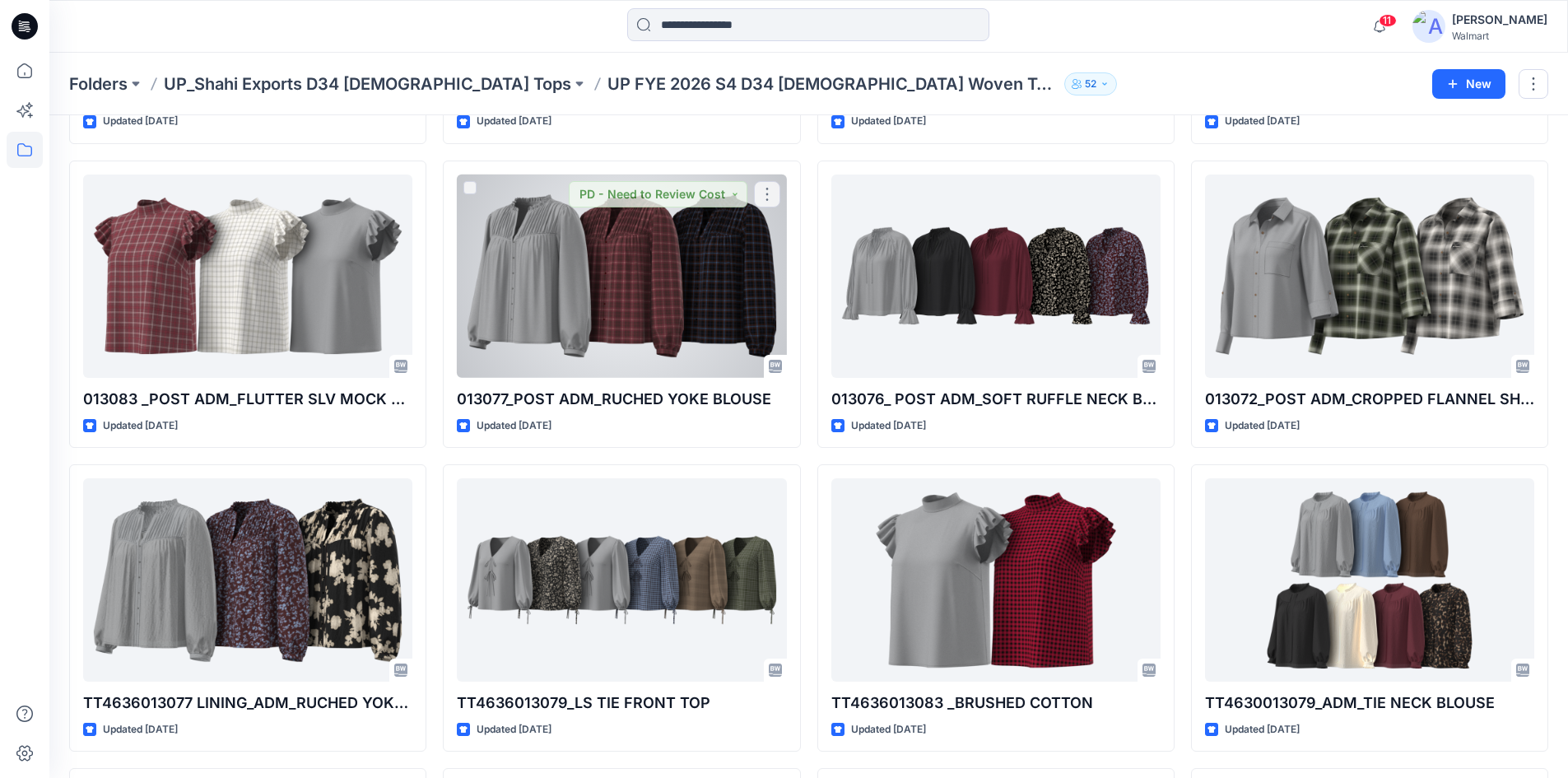
scroll to position [1132, 0]
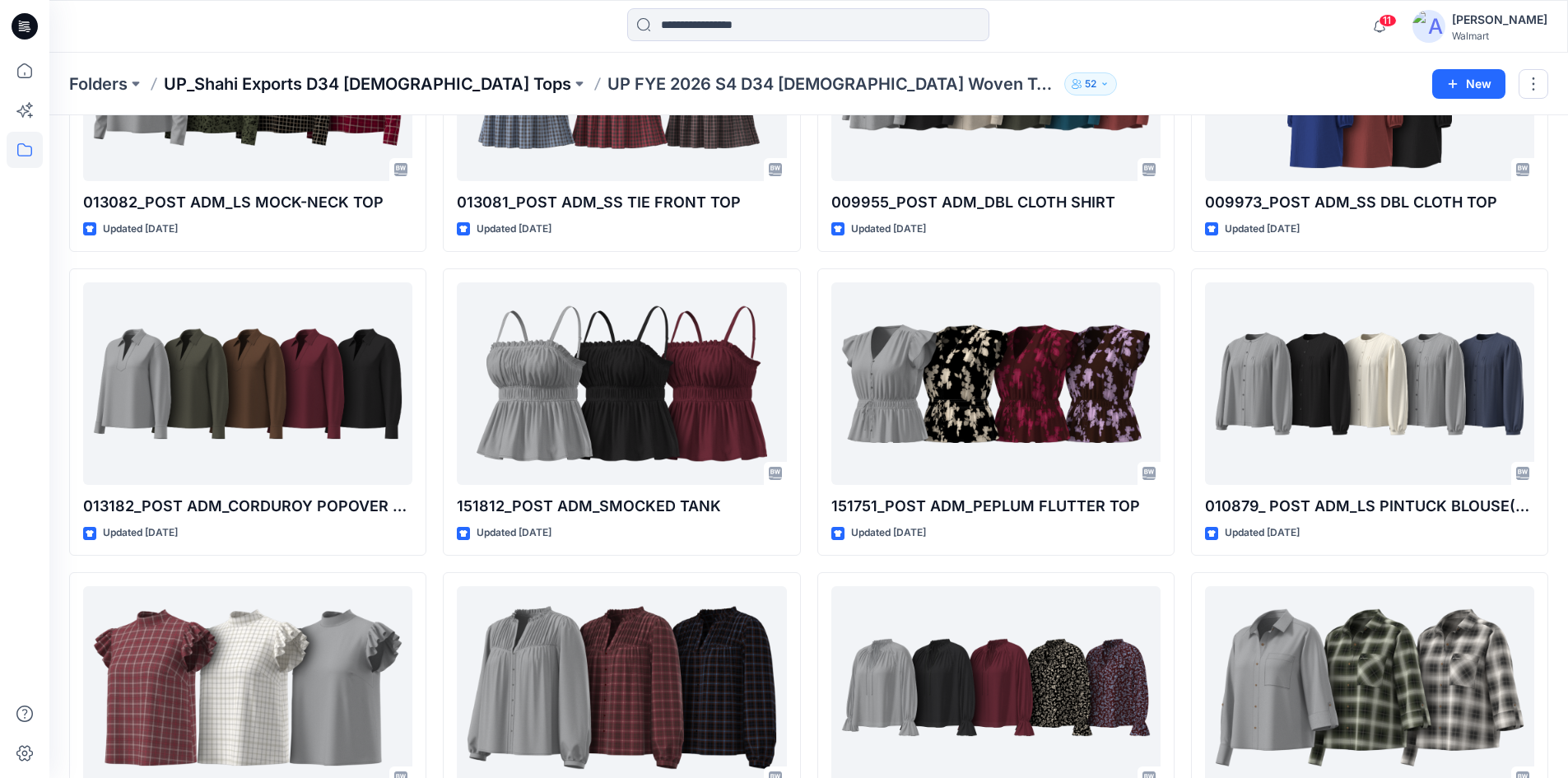
click at [395, 88] on p "UP_Shahi Exports D34 [DEMOGRAPHIC_DATA] Tops" at bounding box center [367, 84] width 407 height 23
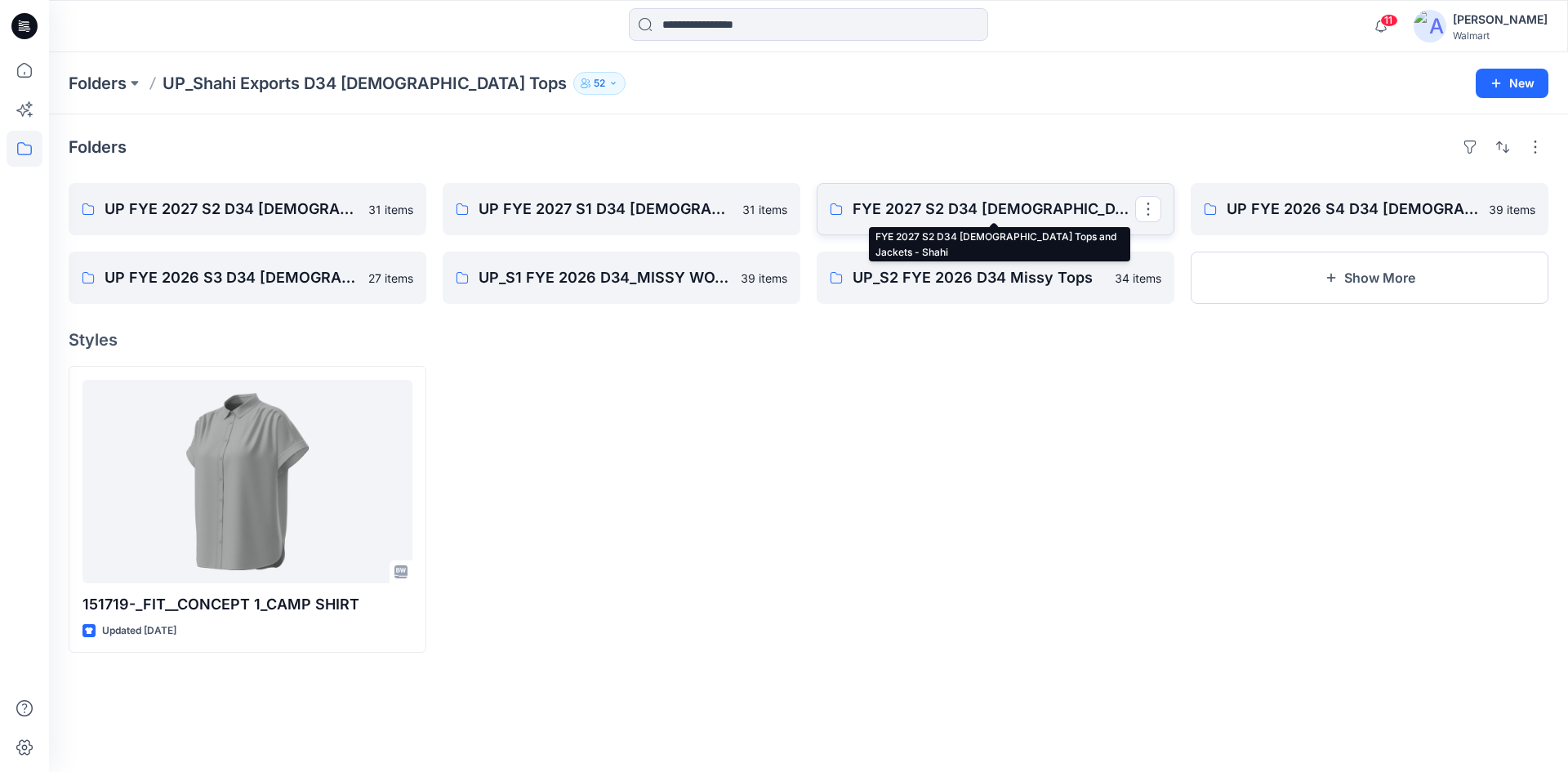
click at [972, 210] on p "FYE 2027 S2 D34 [DEMOGRAPHIC_DATA] Tops and Jackets - Shahi" at bounding box center [994, 209] width 283 height 23
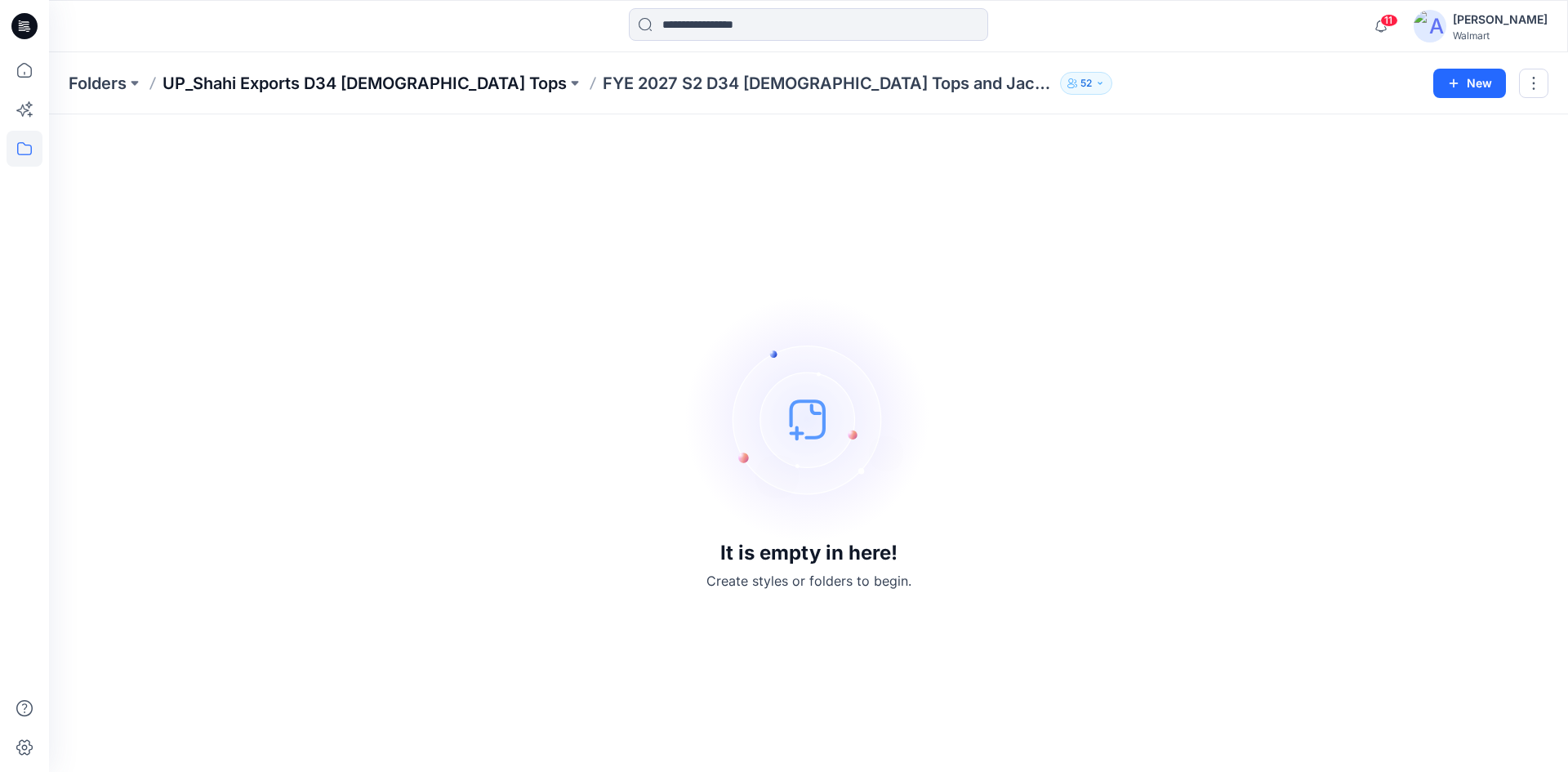
click at [282, 83] on p "UP_Shahi Exports D34 [DEMOGRAPHIC_DATA] Tops" at bounding box center [364, 83] width 404 height 23
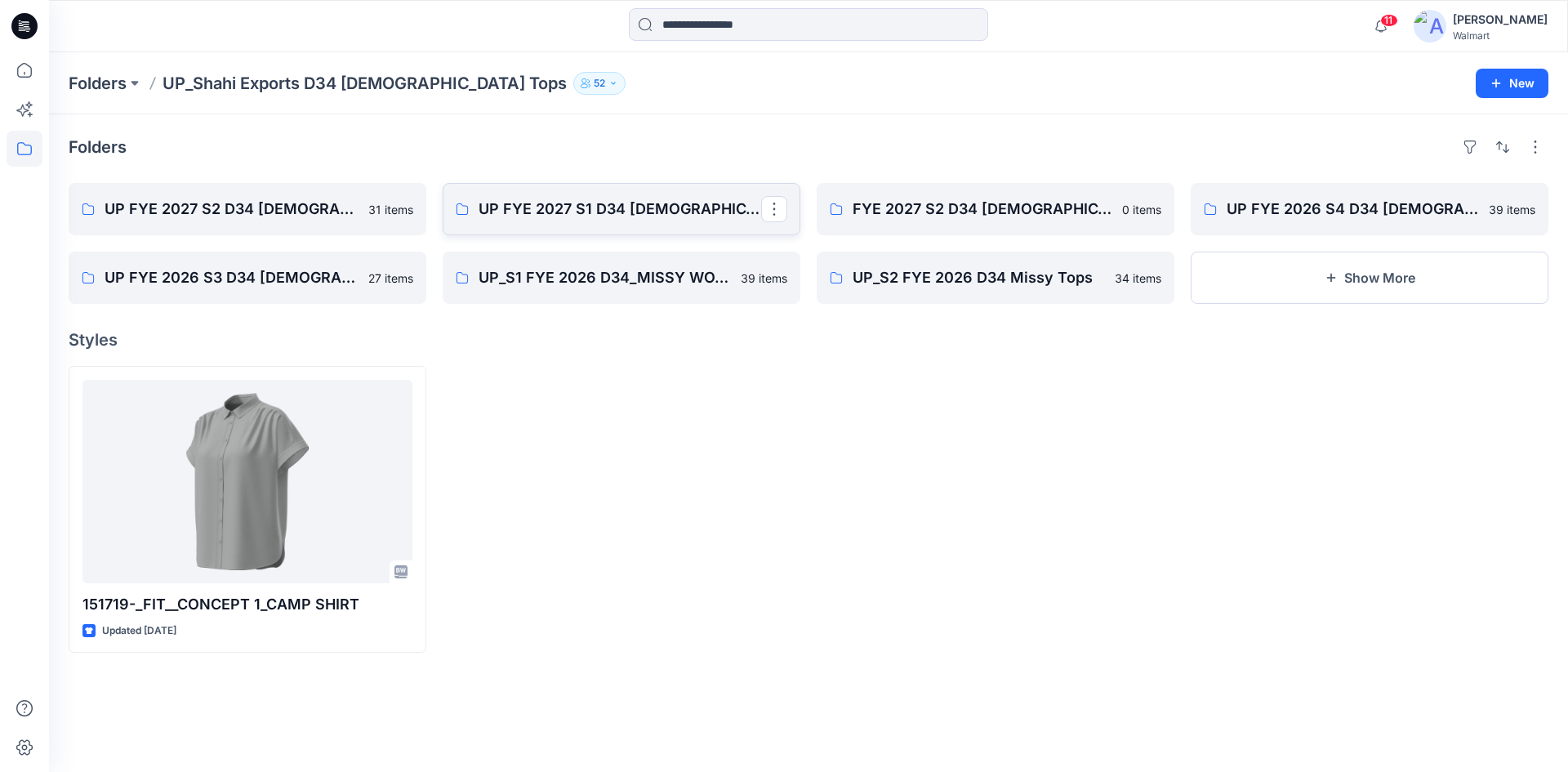
click at [545, 213] on p "UP FYE 2027 S1 D34 [DEMOGRAPHIC_DATA] Woven Tops" at bounding box center [620, 209] width 283 height 23
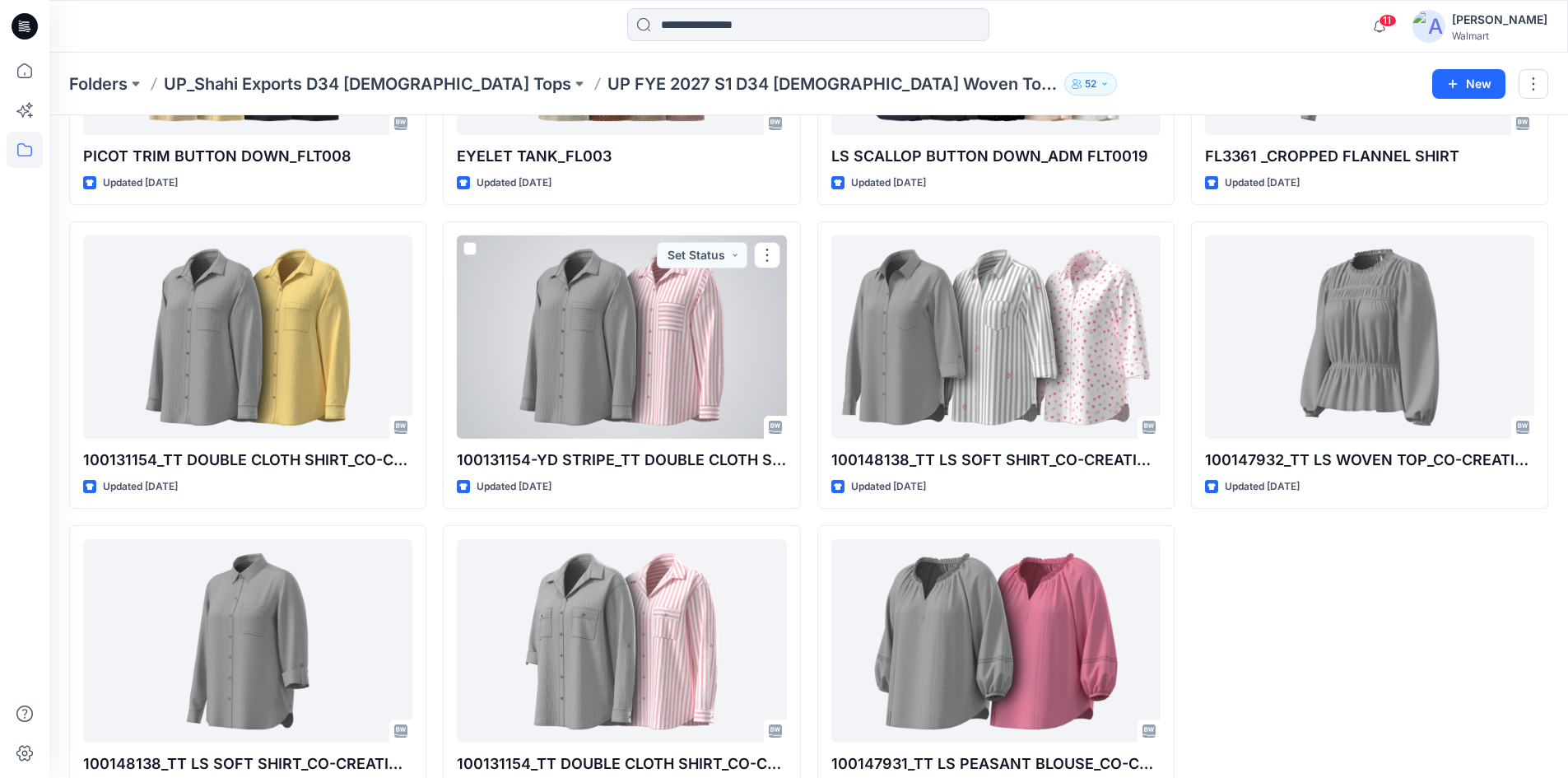
scroll to position [1842, 0]
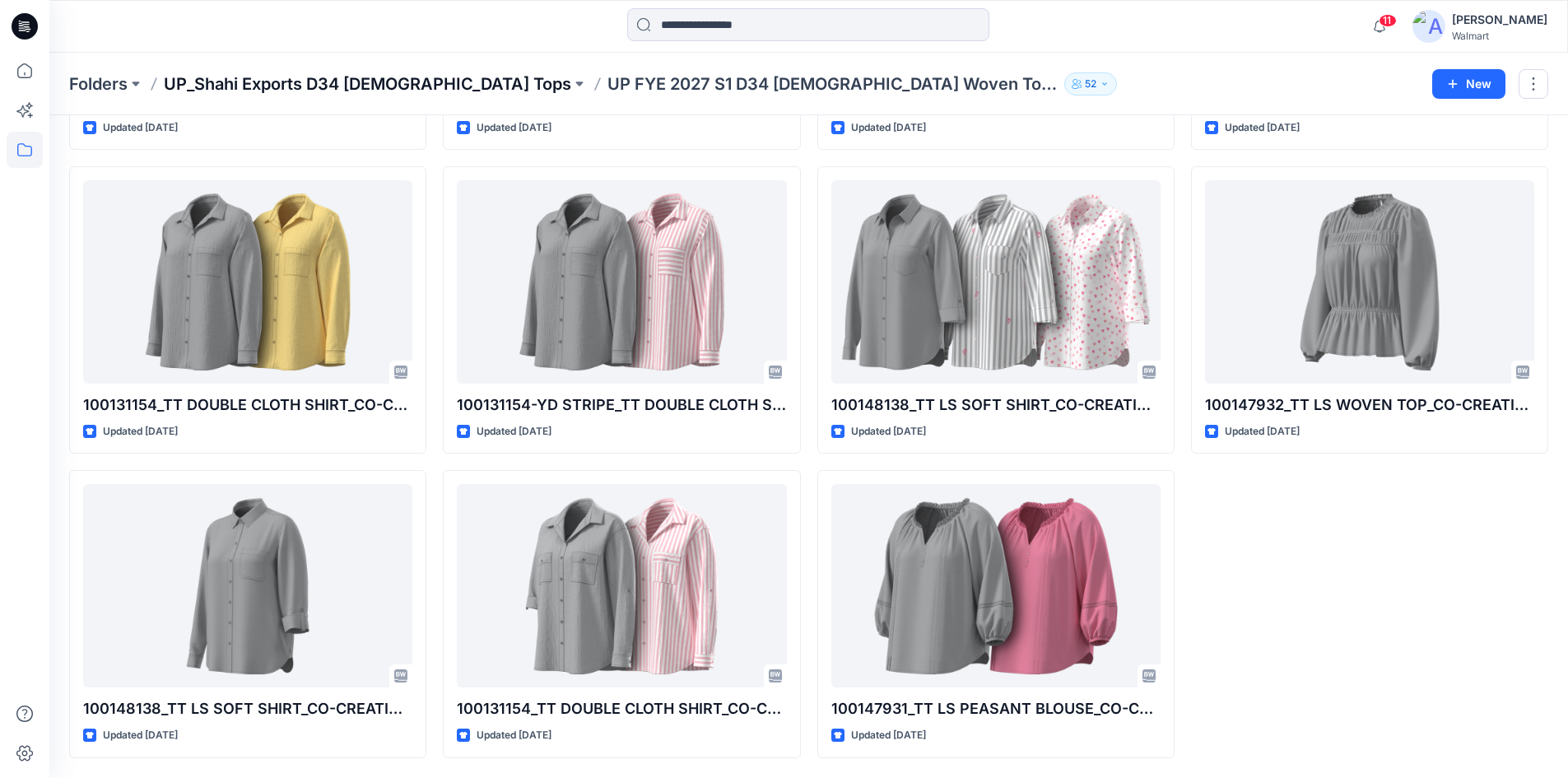
click at [274, 84] on p "UP_Shahi Exports D34 [DEMOGRAPHIC_DATA] Tops" at bounding box center [367, 84] width 407 height 23
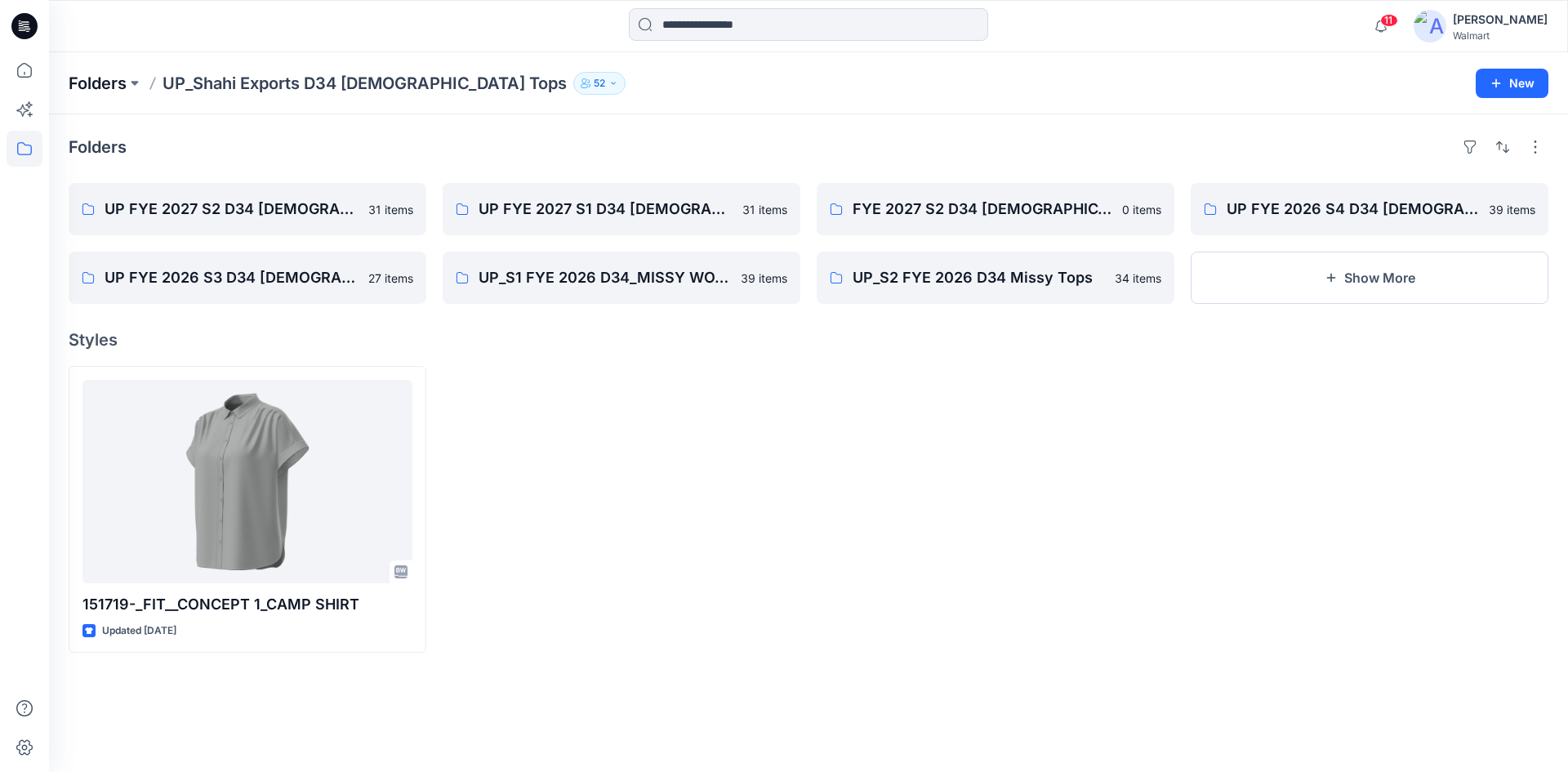
click at [96, 72] on p "Folders" at bounding box center [98, 83] width 58 height 23
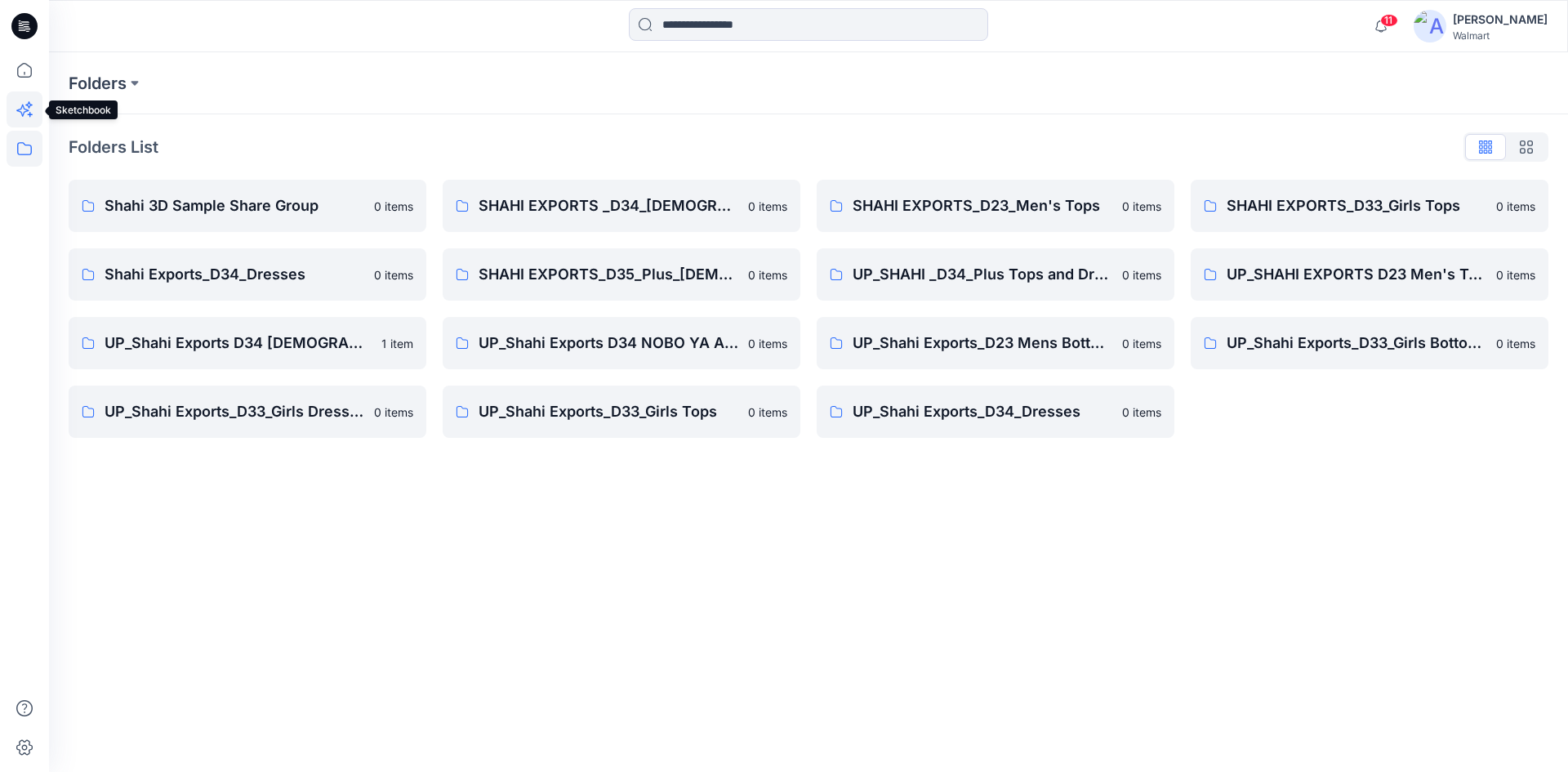
click at [26, 110] on icon at bounding box center [24, 109] width 36 height 36
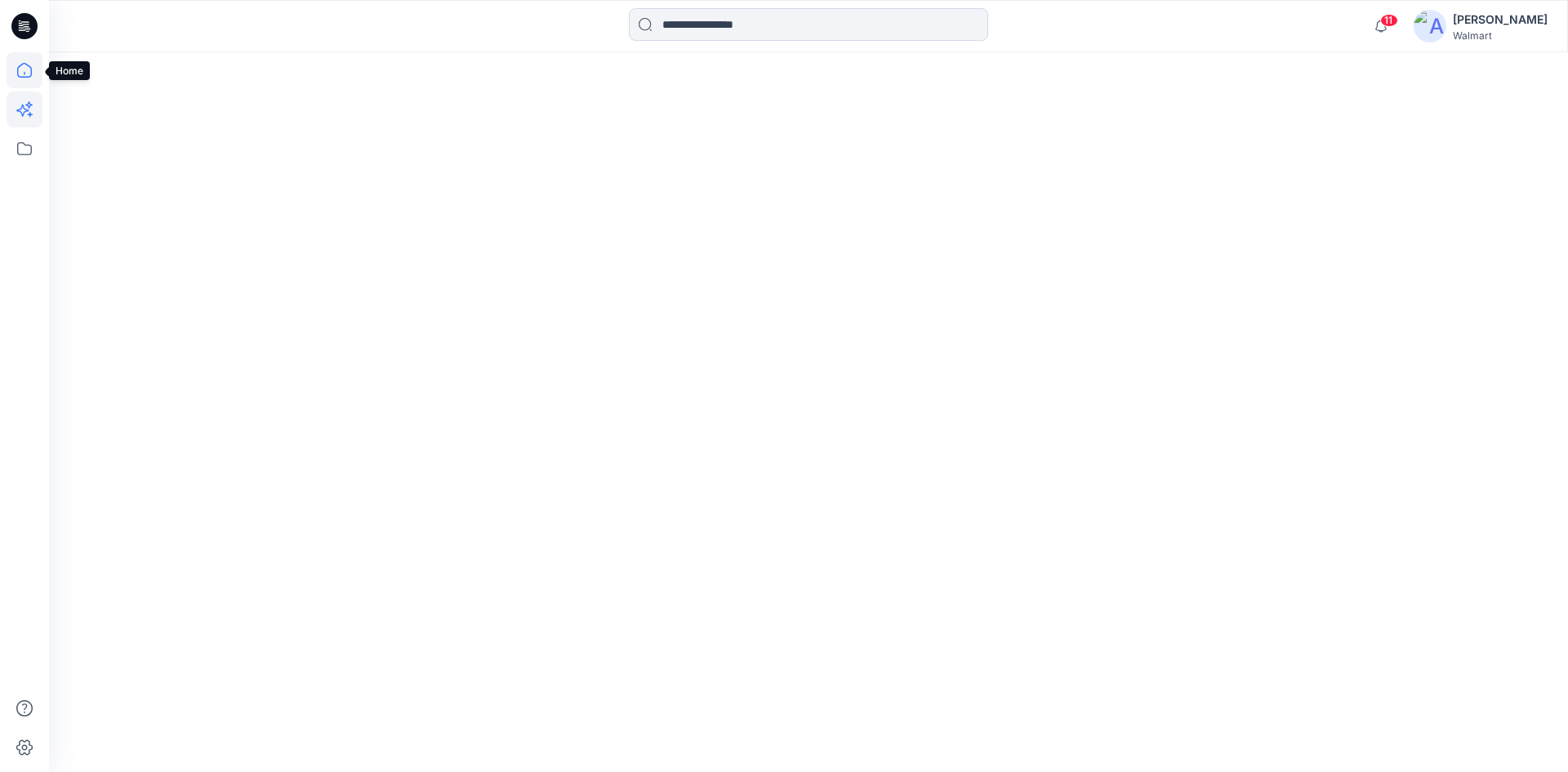
click at [28, 76] on icon at bounding box center [24, 71] width 15 height 15
